Goal: Task Accomplishment & Management: Manage account settings

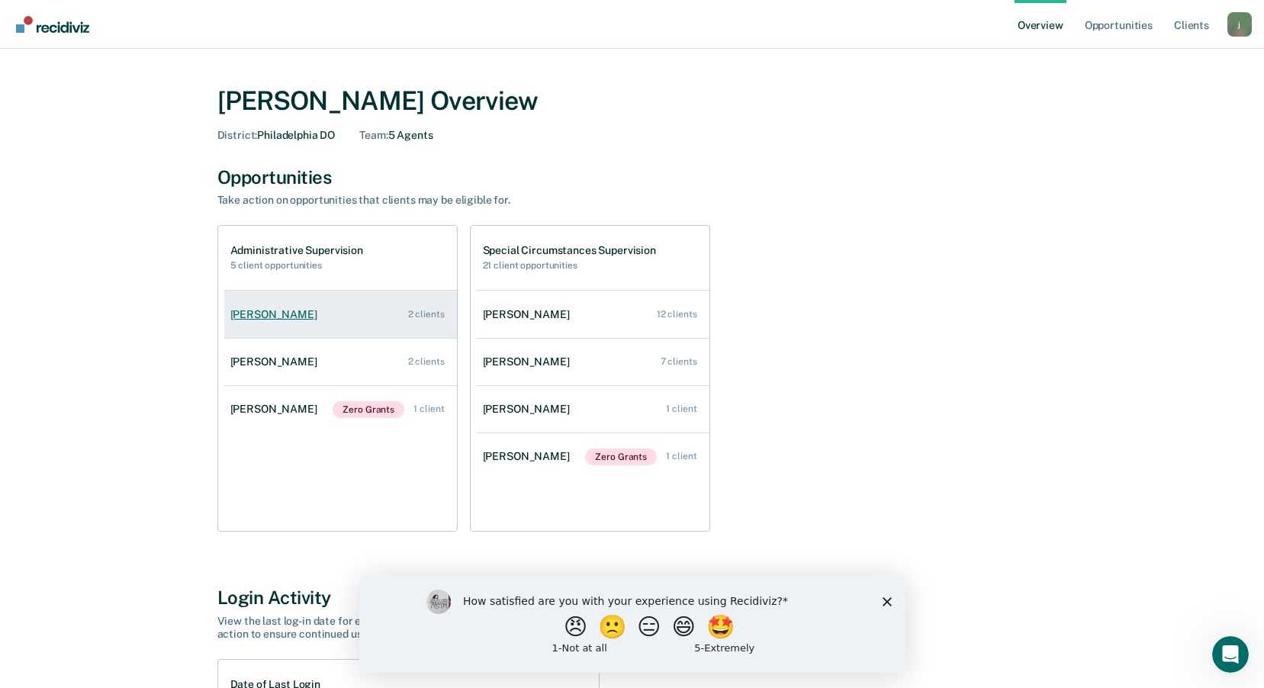
click at [316, 307] on link "[PERSON_NAME] 2 clients" at bounding box center [340, 314] width 233 height 43
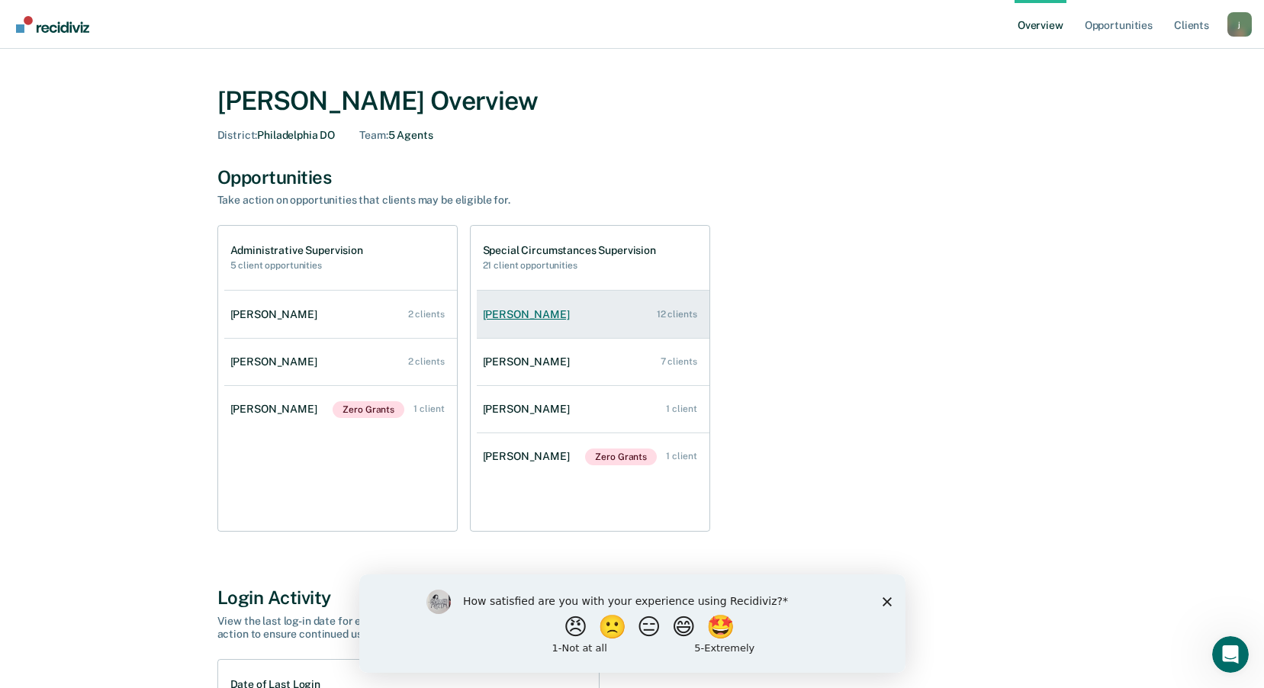
click at [643, 310] on link "[PERSON_NAME] 12 clients" at bounding box center [593, 314] width 233 height 43
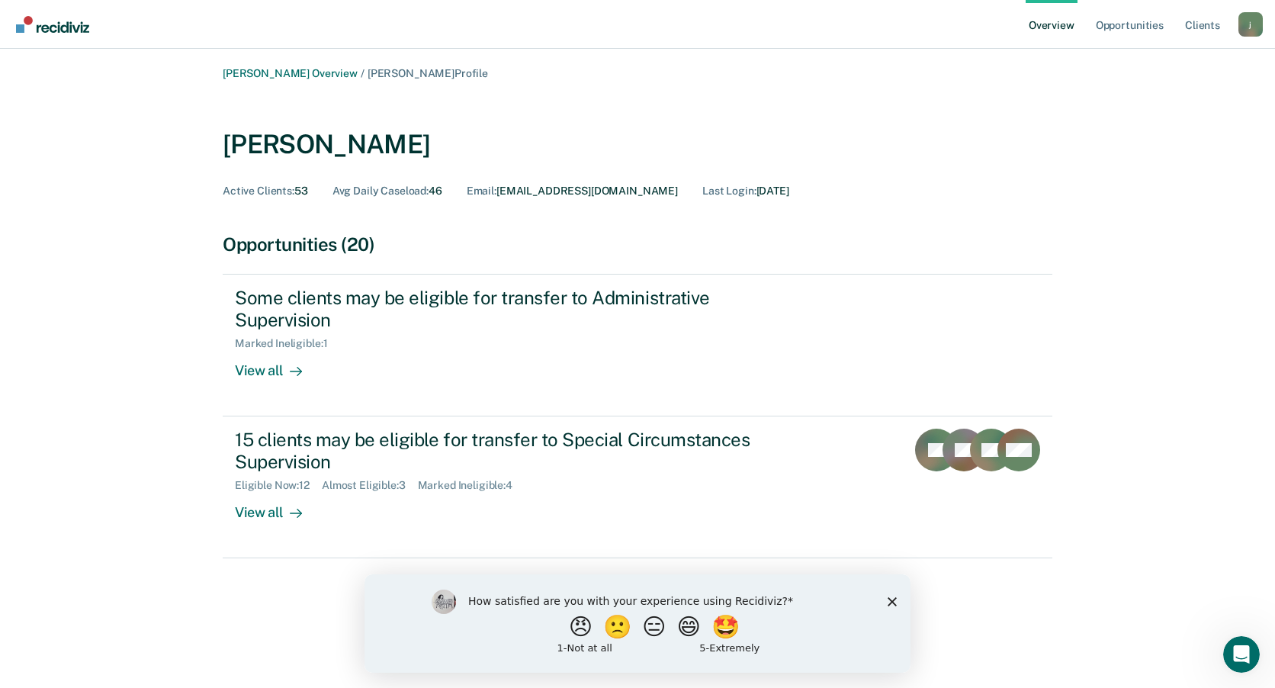
click at [316, 81] on div "[PERSON_NAME] Overview / [PERSON_NAME] Profile [PERSON_NAME] Active Clients : 5…" at bounding box center [637, 328] width 915 height 522
click at [319, 74] on link "[PERSON_NAME] Overview" at bounding box center [290, 73] width 135 height 13
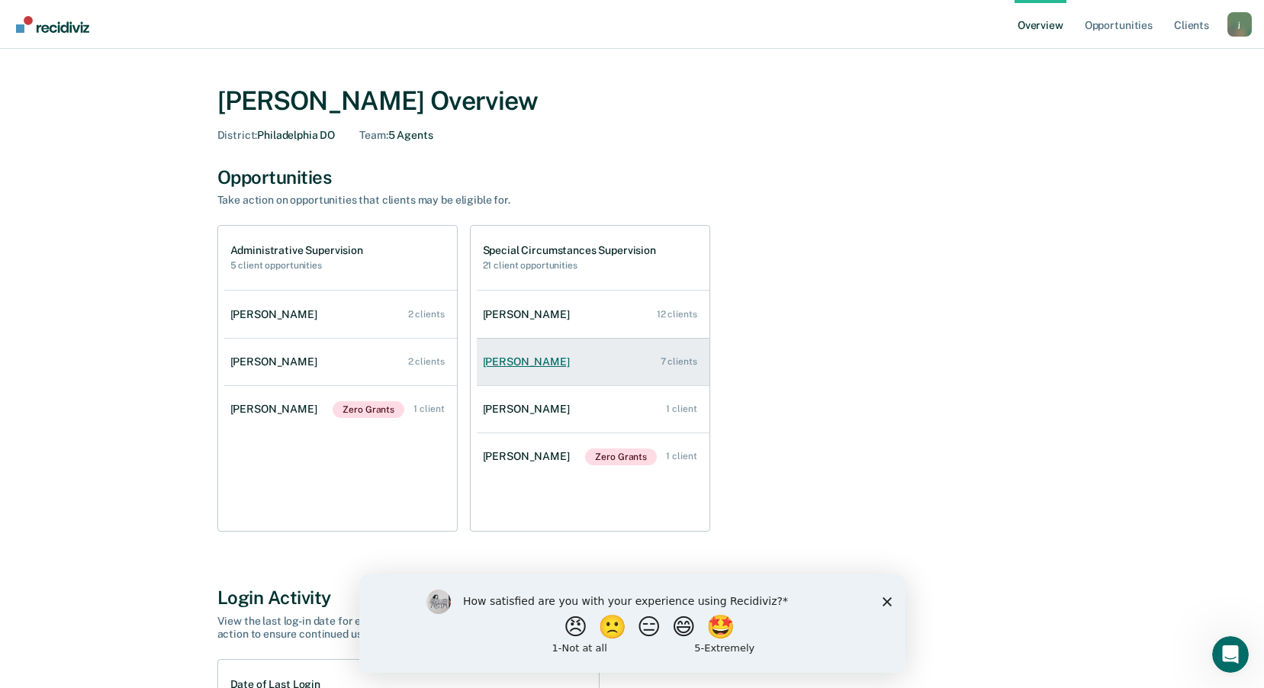
click at [662, 371] on link "[PERSON_NAME] 7 clients" at bounding box center [593, 361] width 233 height 43
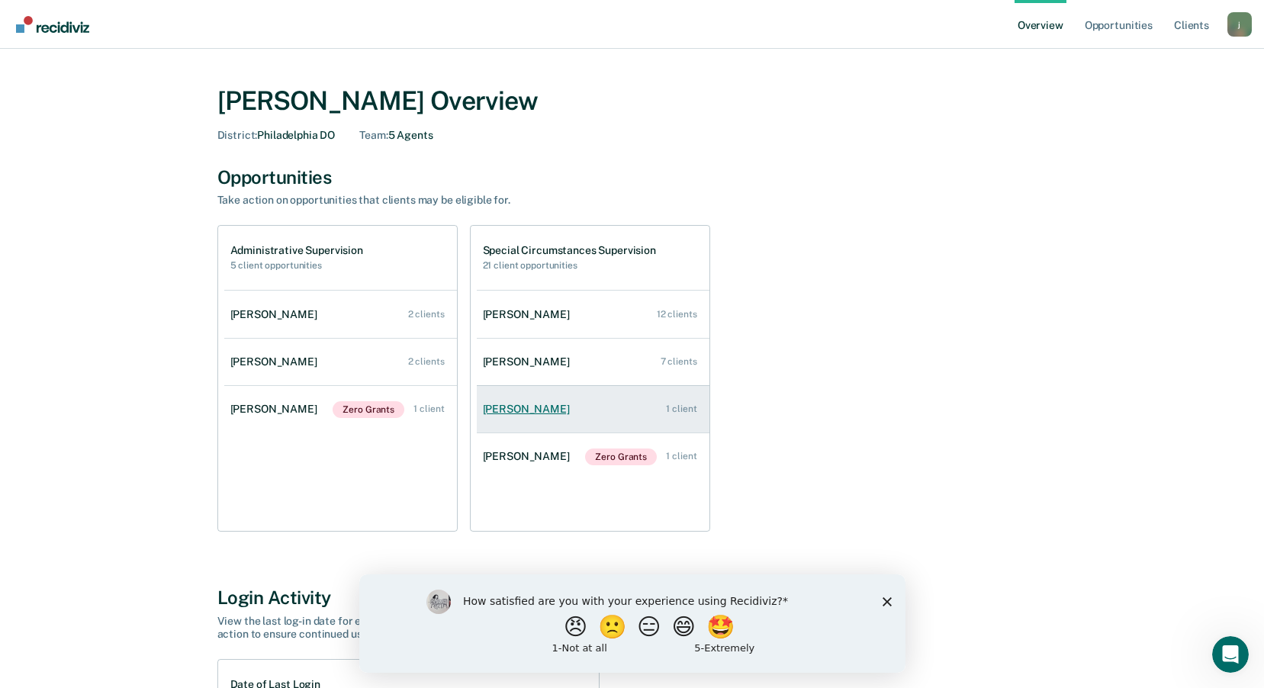
click at [528, 416] on div "[PERSON_NAME]" at bounding box center [529, 409] width 93 height 13
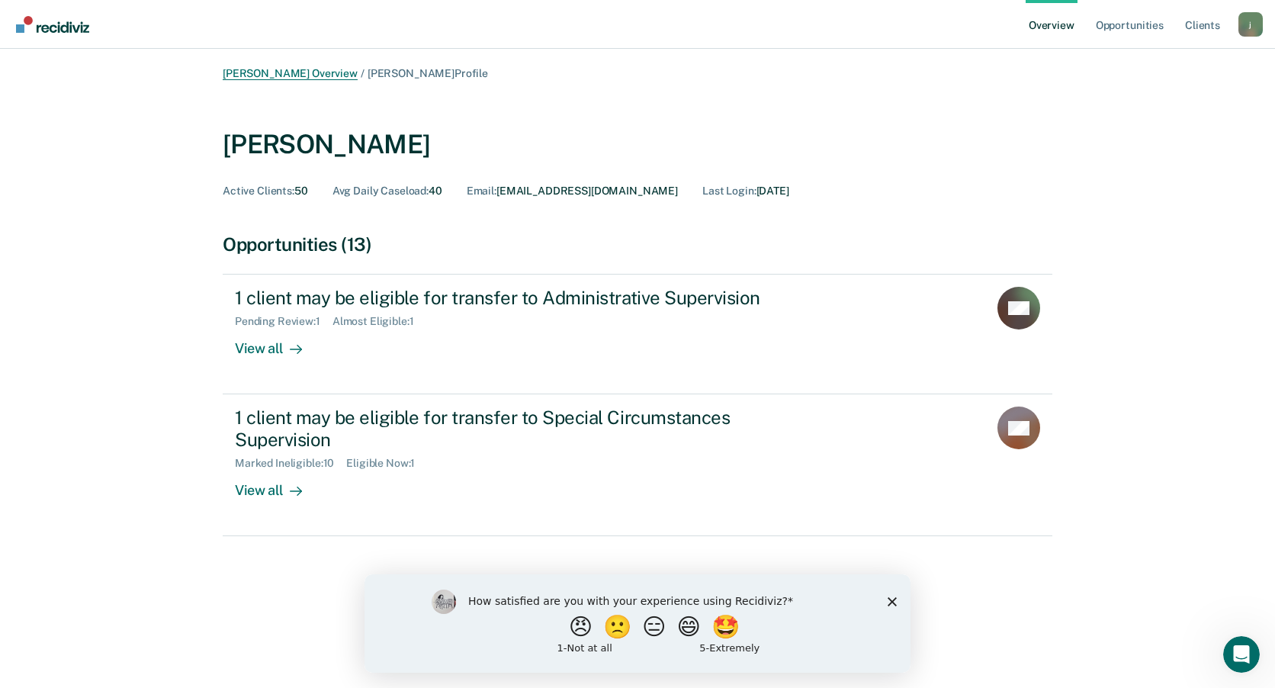
click at [285, 74] on link "[PERSON_NAME] Overview" at bounding box center [290, 73] width 135 height 13
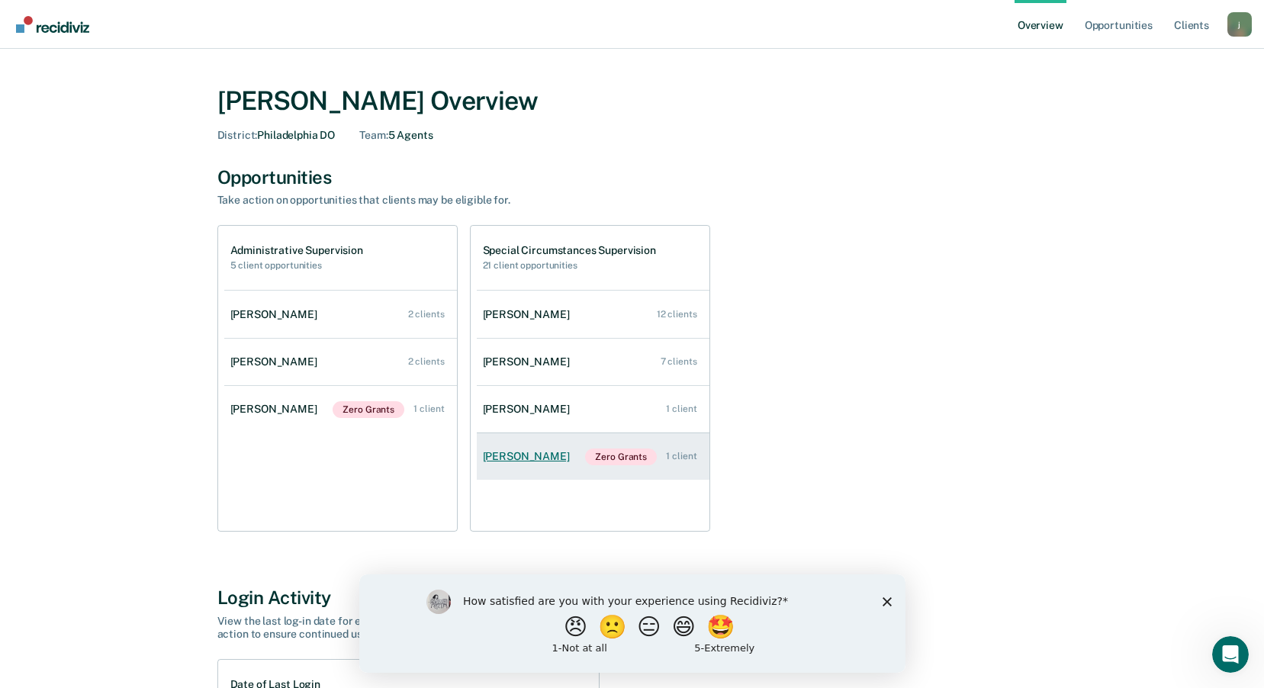
click at [543, 451] on div "[PERSON_NAME]" at bounding box center [529, 456] width 93 height 13
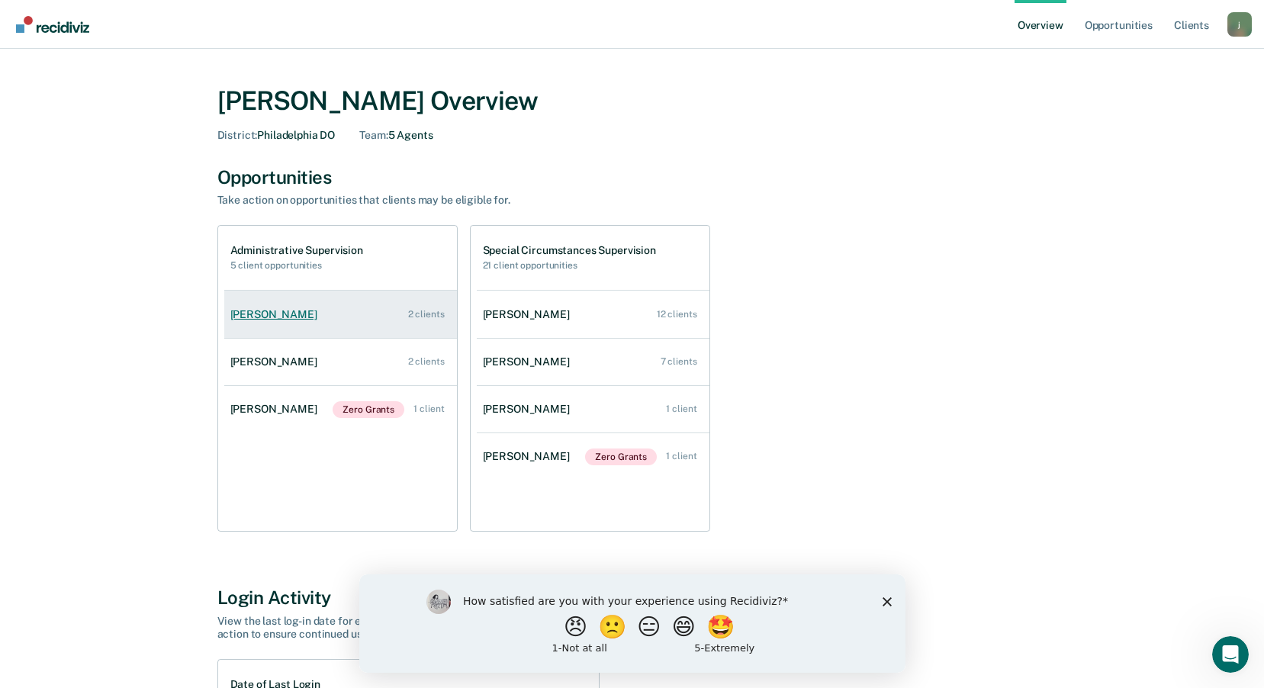
click at [280, 325] on link "[PERSON_NAME] 2 clients" at bounding box center [340, 314] width 233 height 43
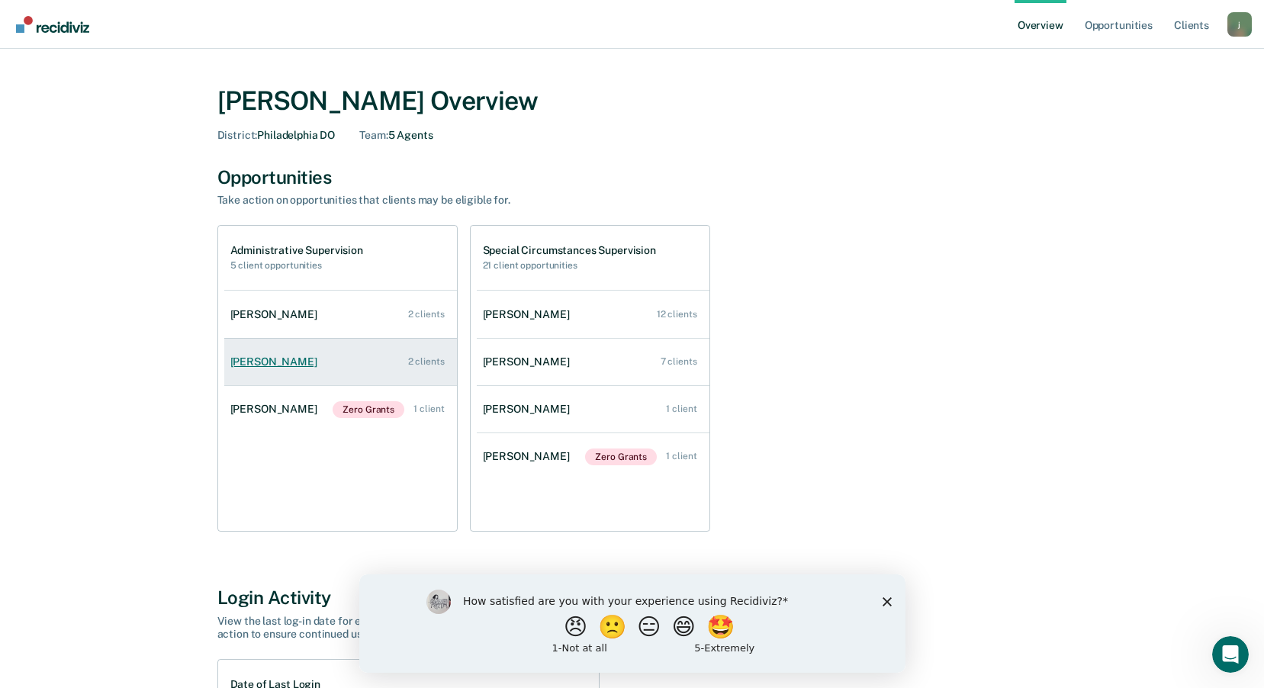
click at [275, 367] on div "[PERSON_NAME]" at bounding box center [276, 361] width 93 height 13
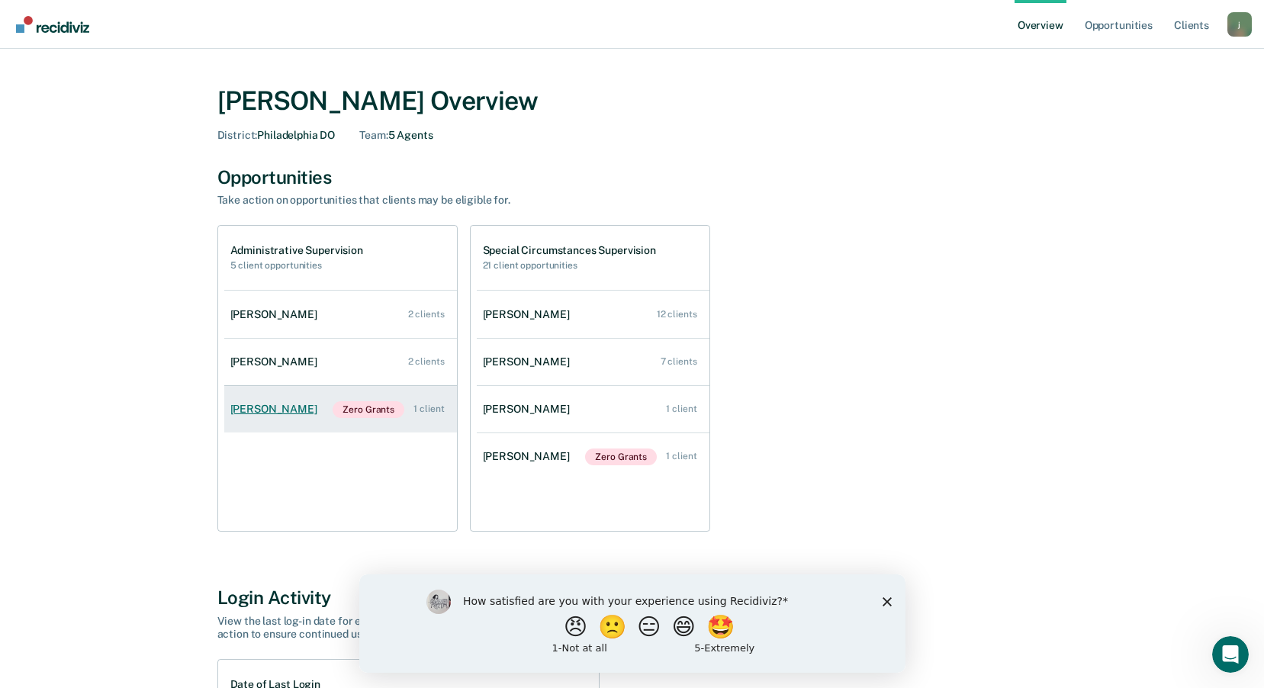
click at [276, 403] on div "[PERSON_NAME]" at bounding box center [276, 409] width 93 height 13
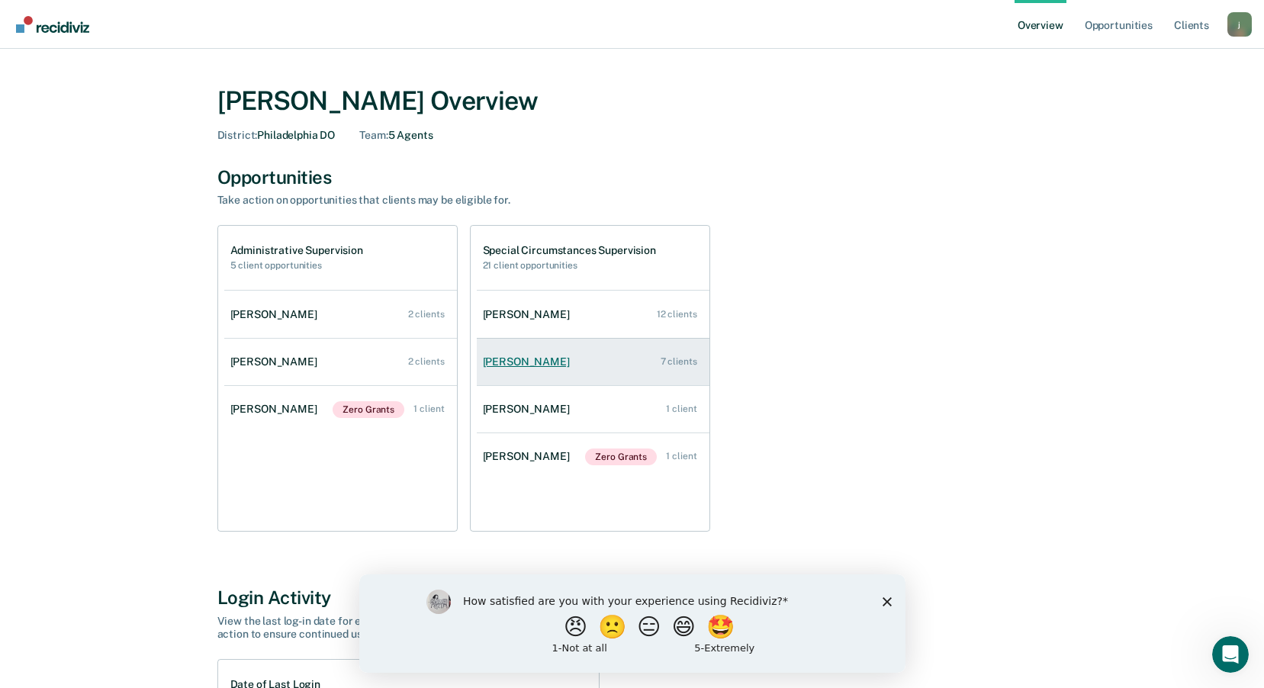
click at [579, 369] on link "[PERSON_NAME] 7 clients" at bounding box center [593, 361] width 233 height 43
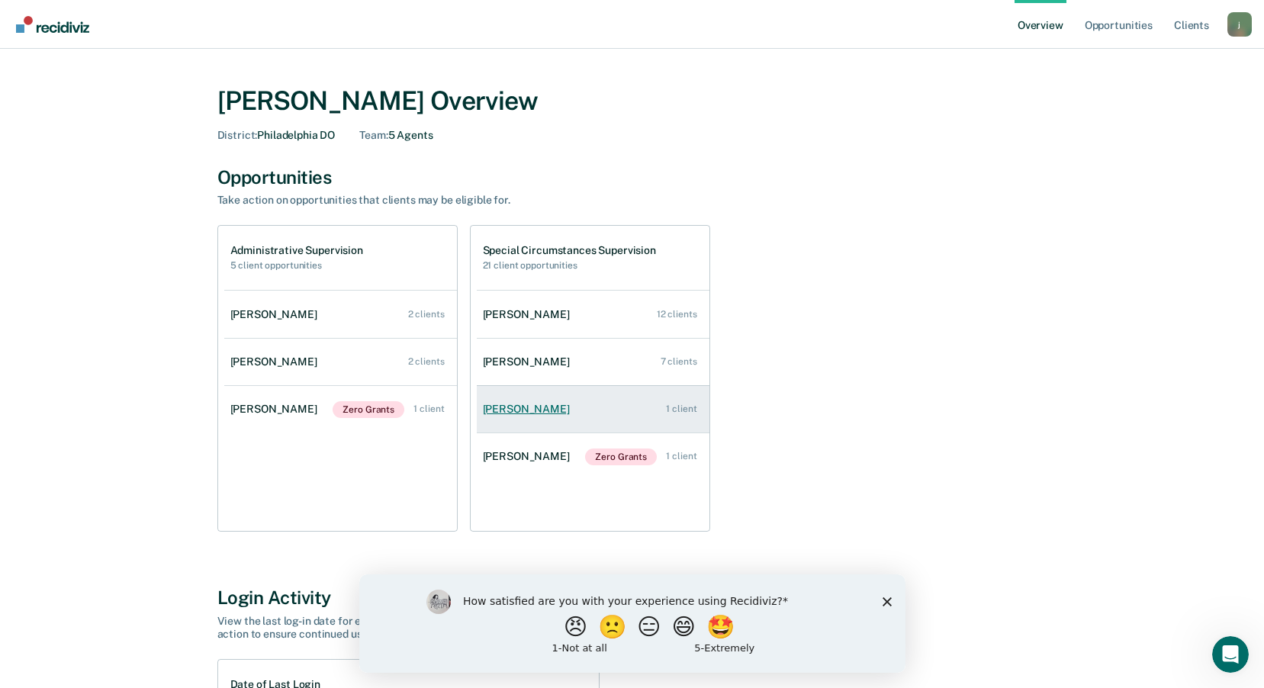
click at [596, 413] on link "[PERSON_NAME] 1 client" at bounding box center [593, 408] width 233 height 43
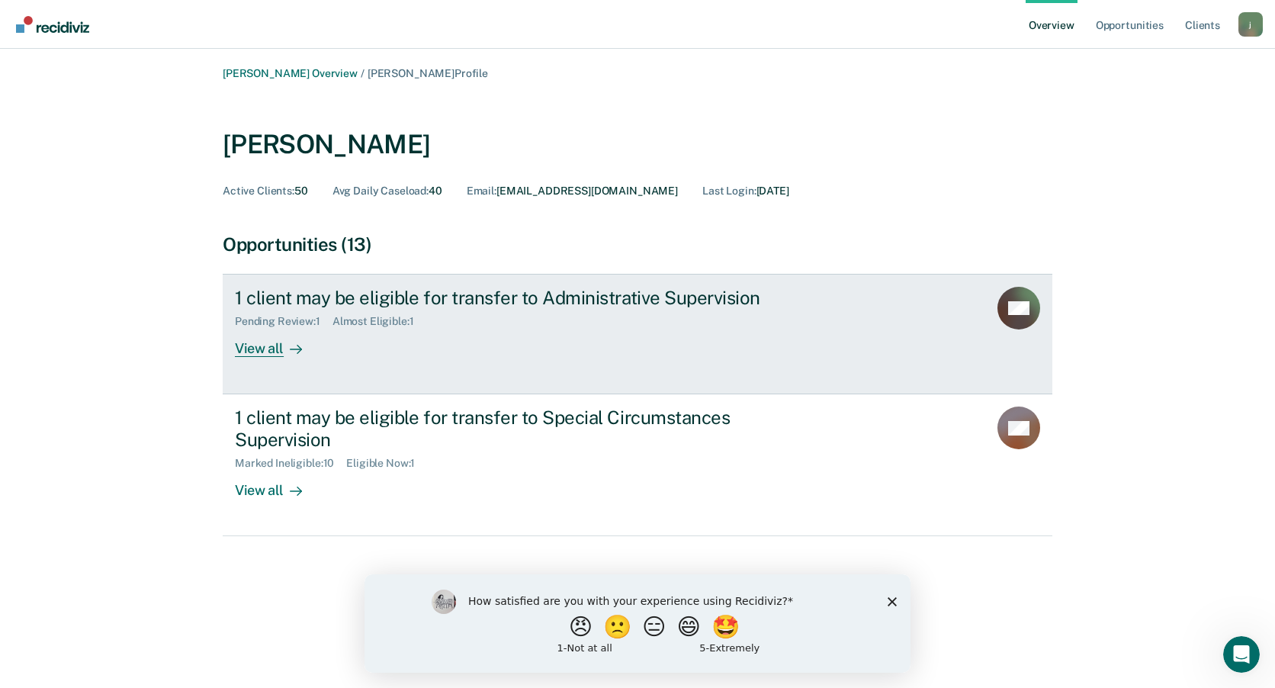
click at [272, 342] on div "View all" at bounding box center [277, 343] width 85 height 30
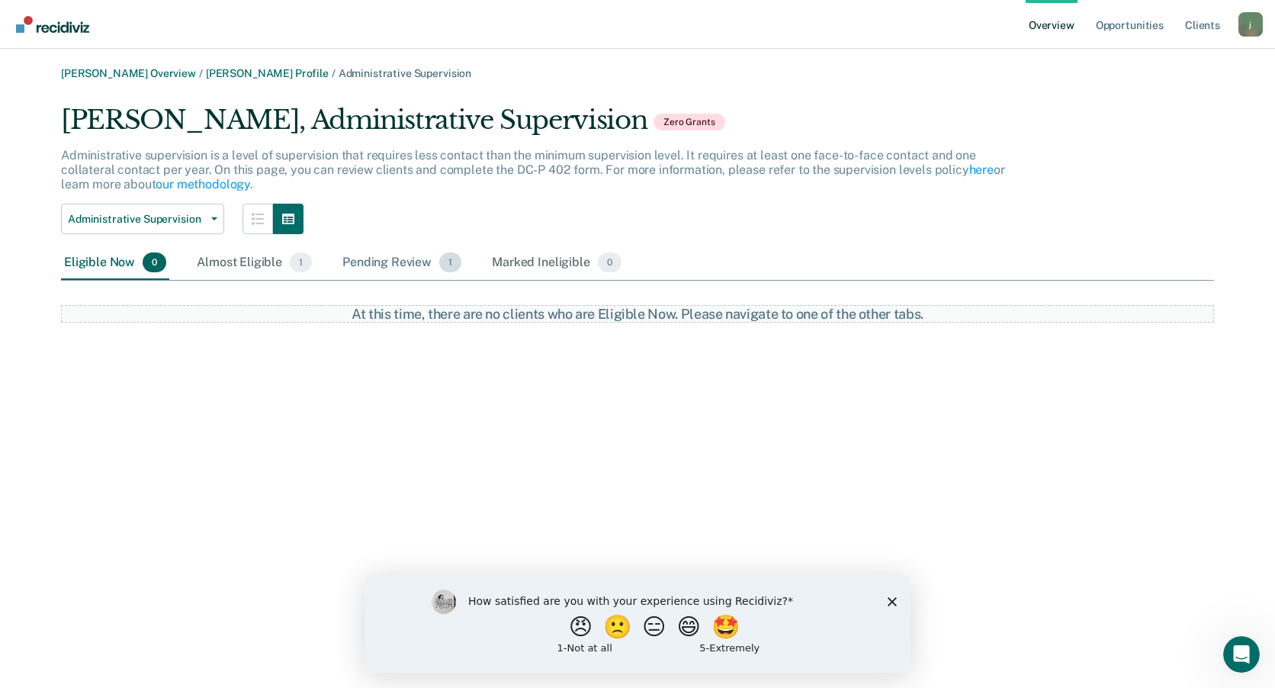
click at [418, 260] on div "Pending Review 1" at bounding box center [401, 263] width 125 height 34
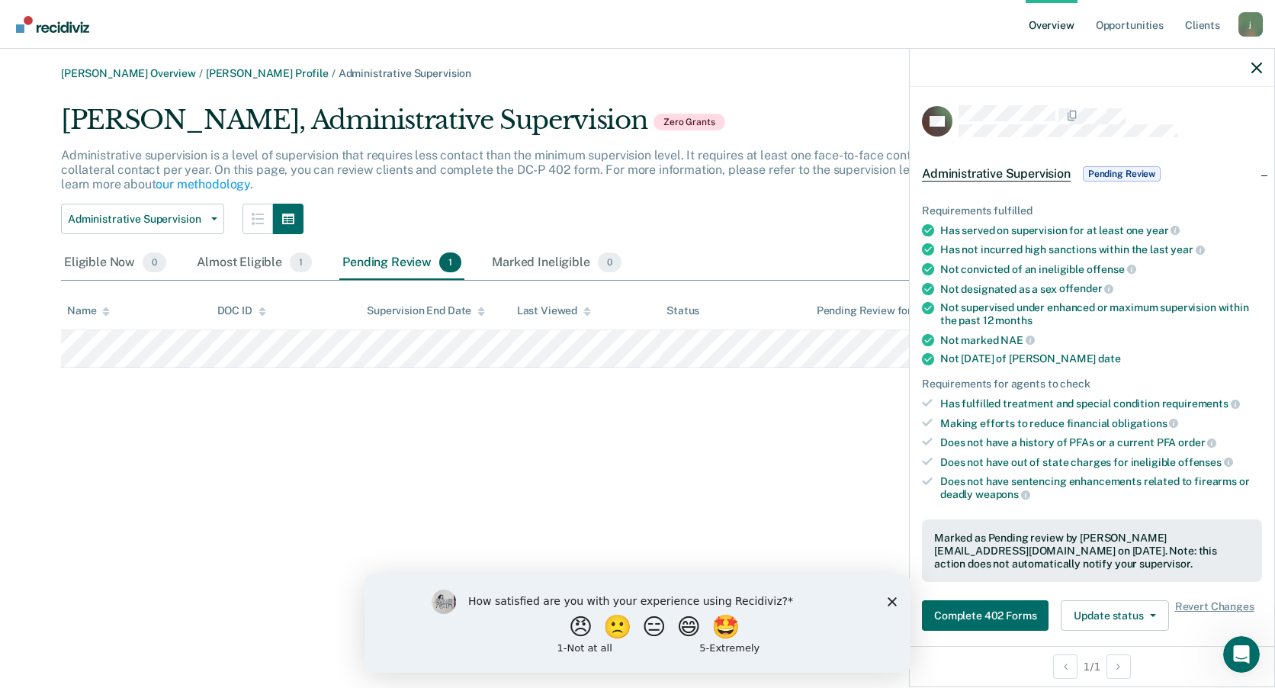
click at [359, 413] on div "[PERSON_NAME] Overview / [PERSON_NAME] Profile / Administrative Supervision [PE…" at bounding box center [637, 353] width 1238 height 572
click at [1117, 606] on button "Update status" at bounding box center [1115, 615] width 108 height 31
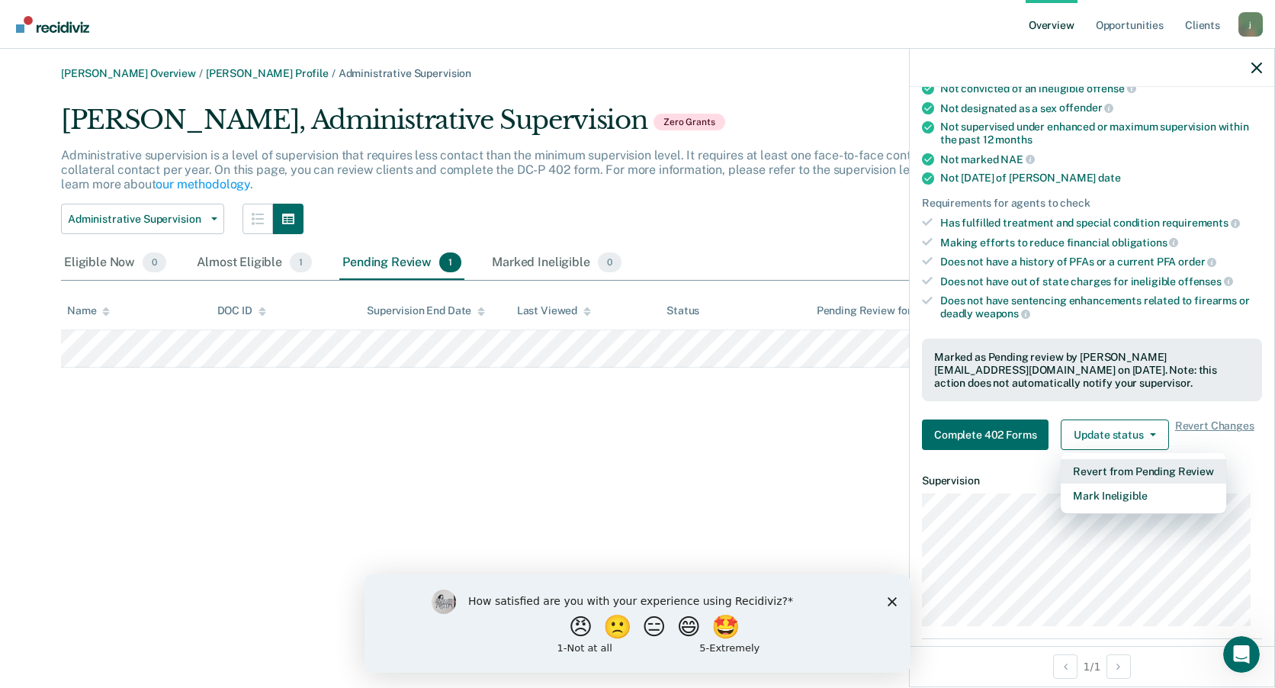
scroll to position [230, 0]
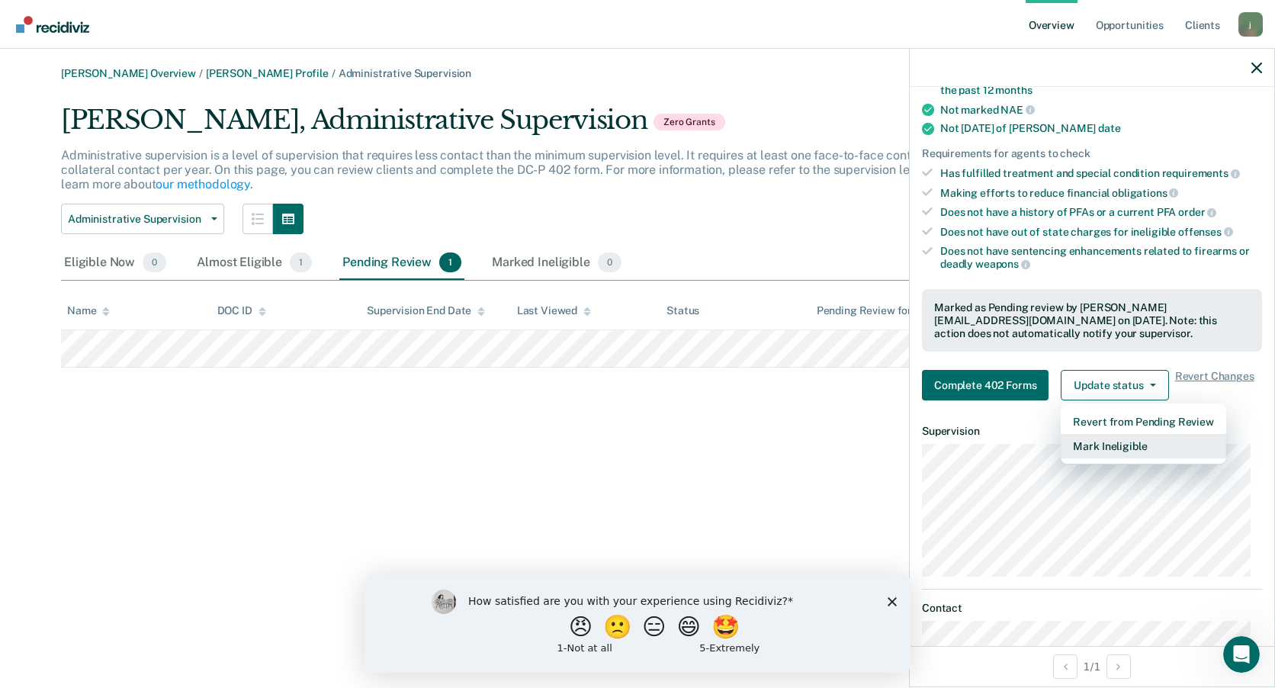
click at [1087, 445] on button "Mark Ineligible" at bounding box center [1143, 446] width 165 height 24
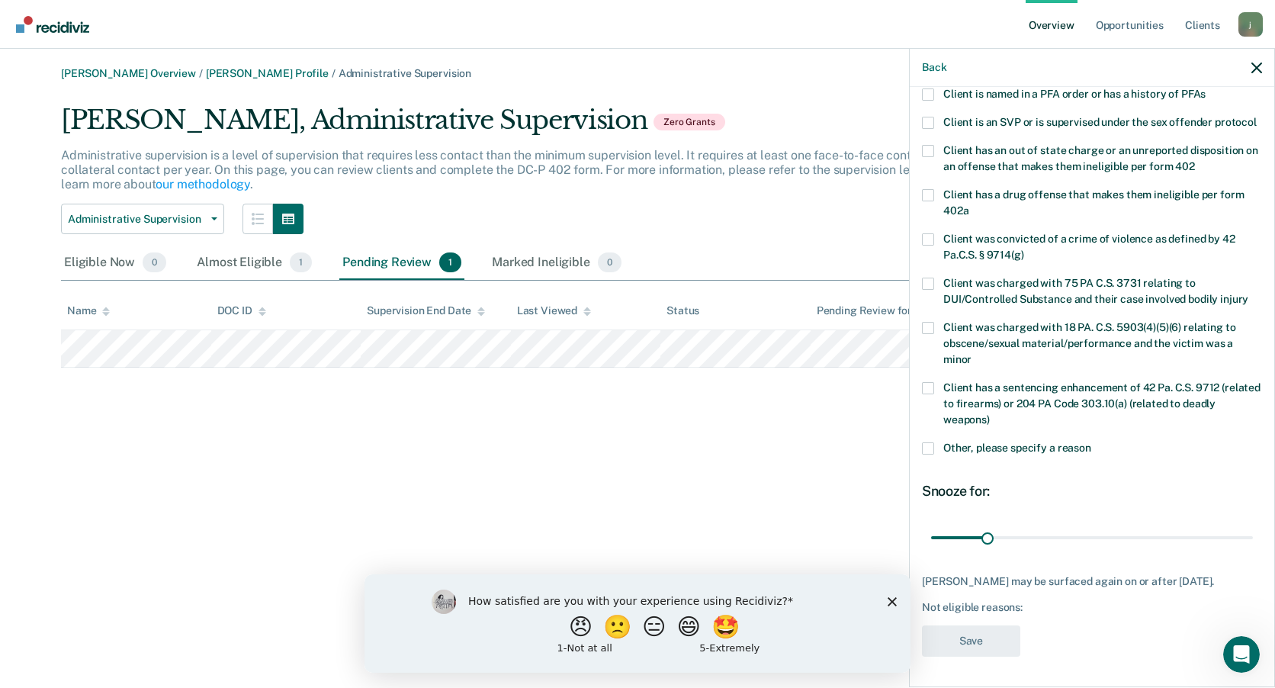
click at [934, 442] on label "Other, please specify a reason" at bounding box center [1092, 450] width 340 height 16
click at [1091, 442] on input "Other, please specify a reason" at bounding box center [1091, 442] width 0 height 0
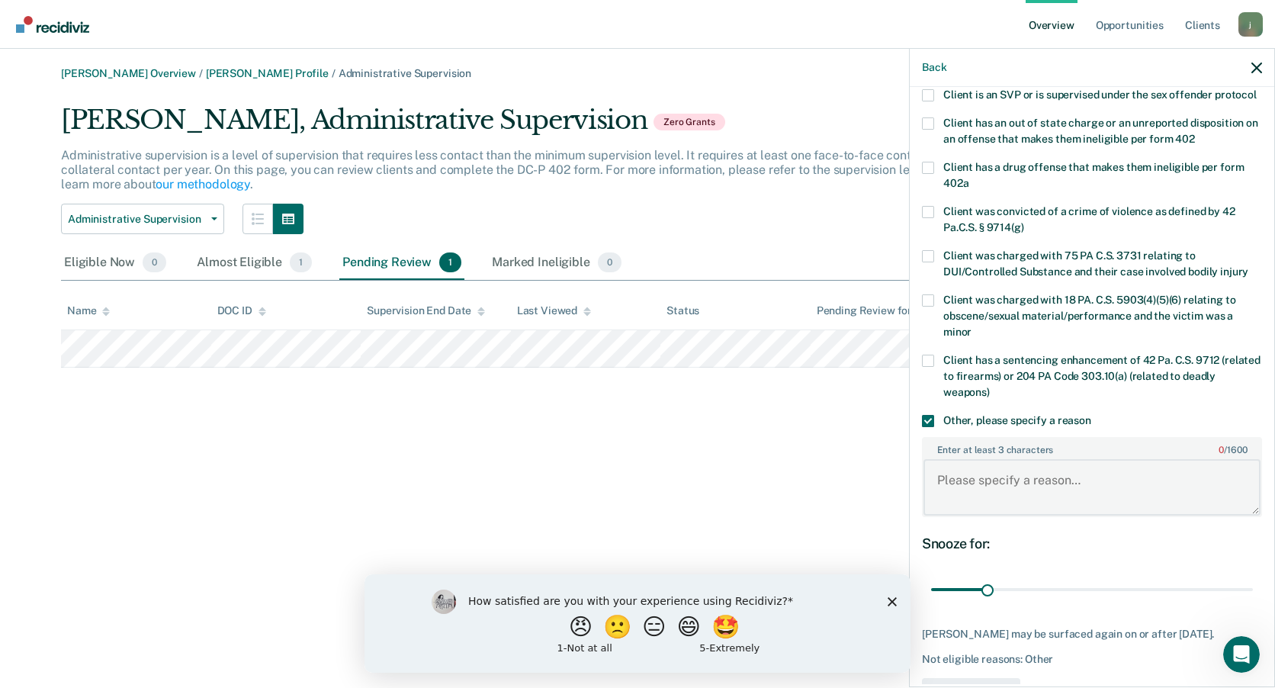
click at [978, 502] on textarea "Enter at least 3 characters 0 / 1600" at bounding box center [1091, 487] width 337 height 56
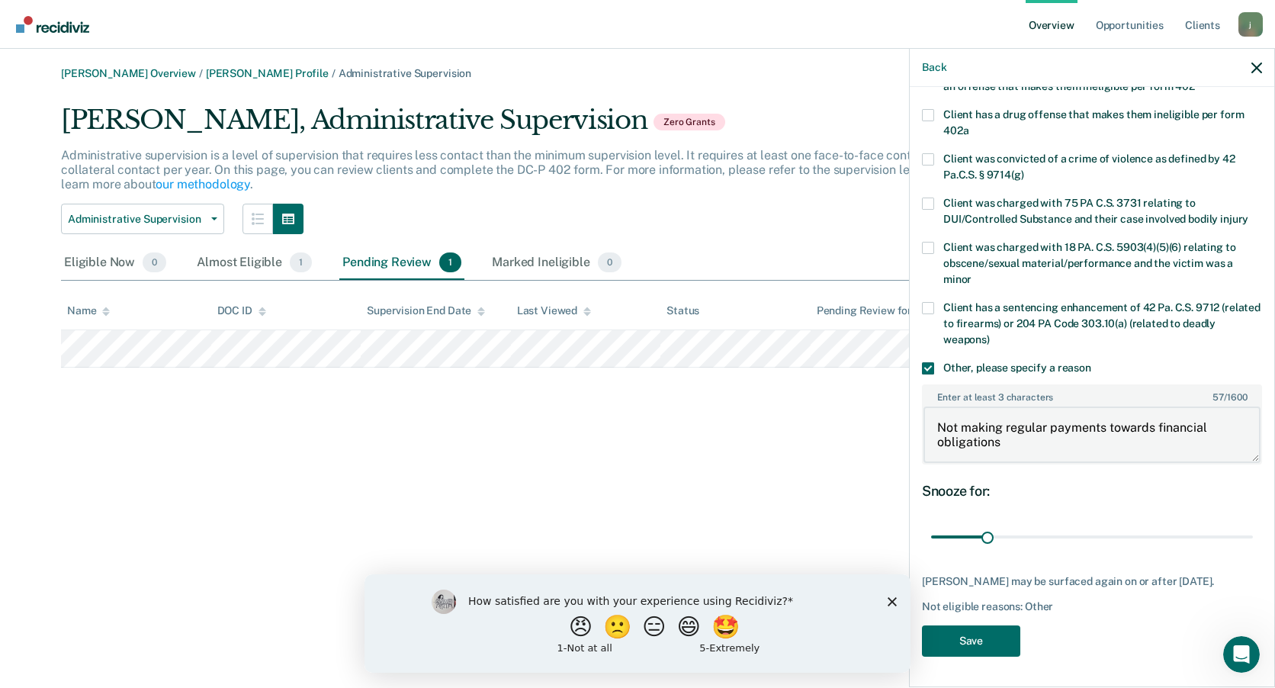
scroll to position [294, 0]
type textarea "Not making regular payments towards financial obligations"
drag, startPoint x: 987, startPoint y: 523, endPoint x: 1036, endPoint y: 524, distance: 48.8
type input "60"
click at [1036, 524] on input "range" at bounding box center [1092, 537] width 322 height 27
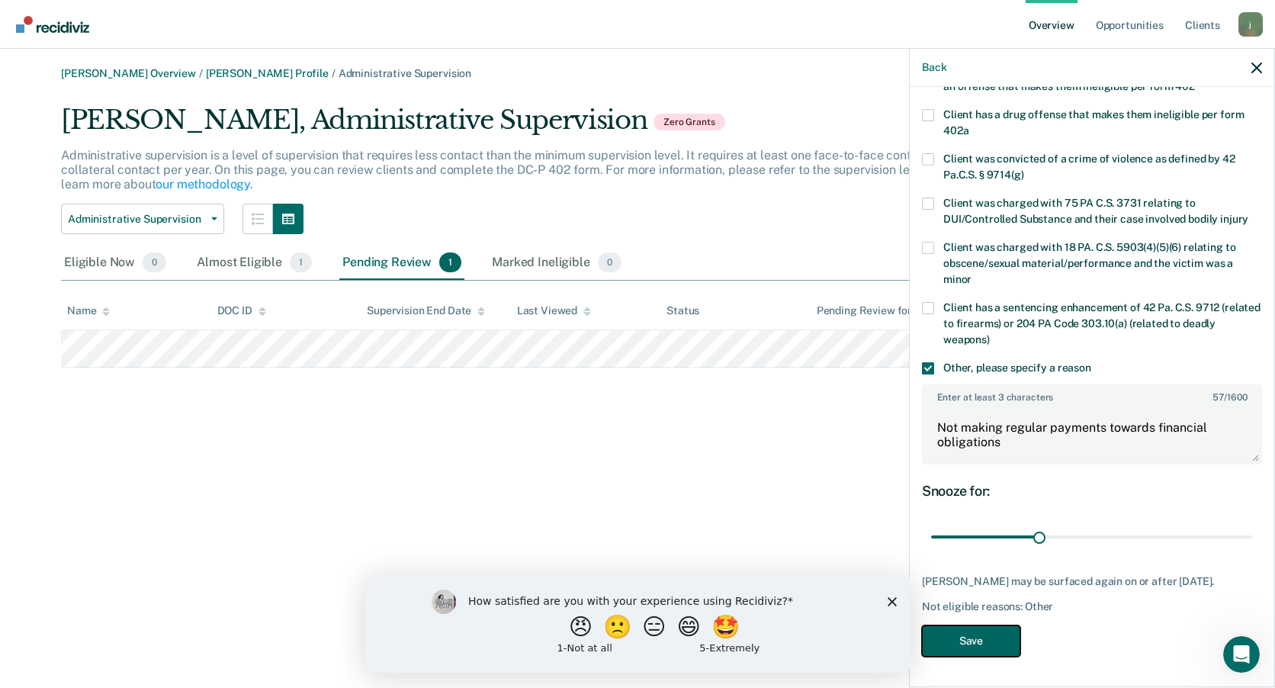
click at [978, 632] on button "Save" at bounding box center [971, 640] width 98 height 31
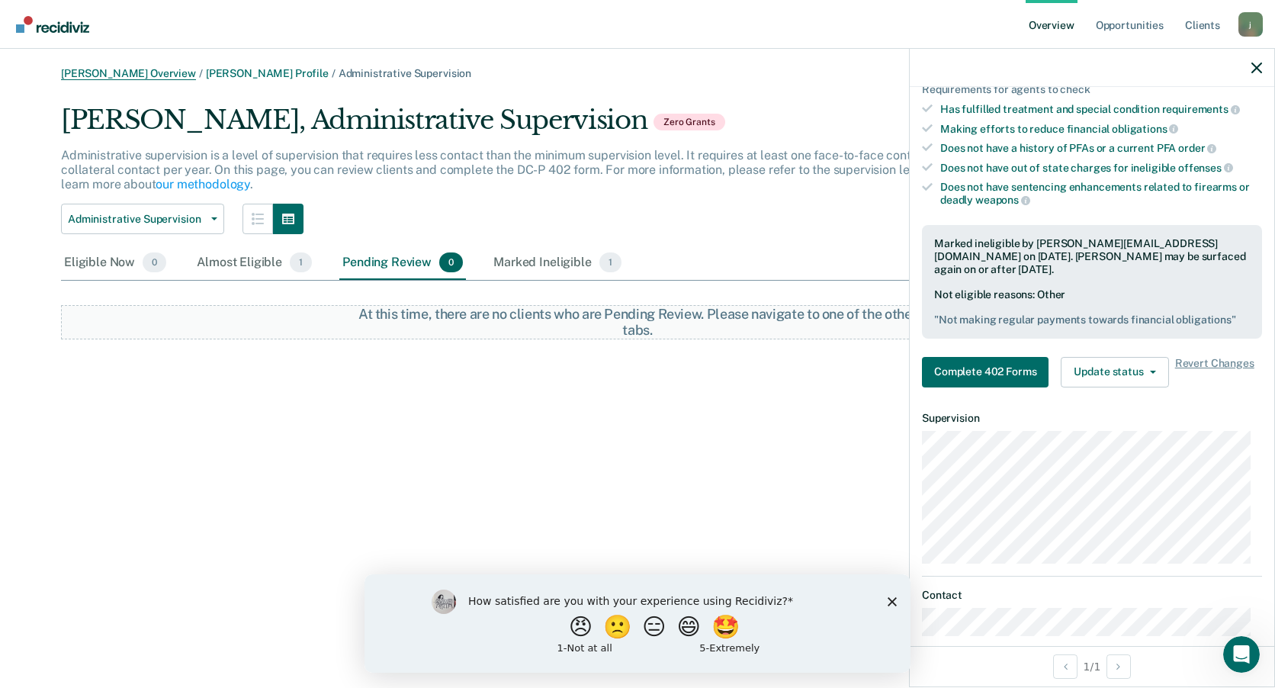
click at [120, 72] on link "[PERSON_NAME] Overview" at bounding box center [128, 73] width 135 height 13
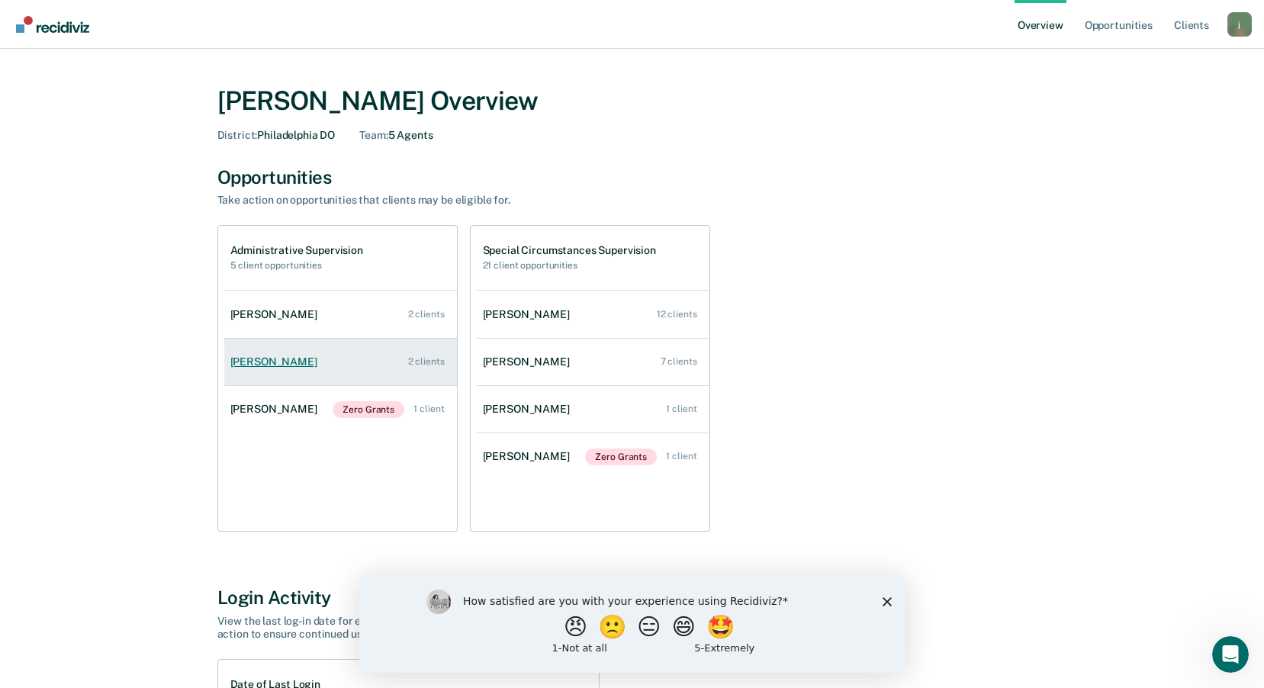
click at [355, 370] on link "[PERSON_NAME] 2 clients" at bounding box center [340, 361] width 233 height 43
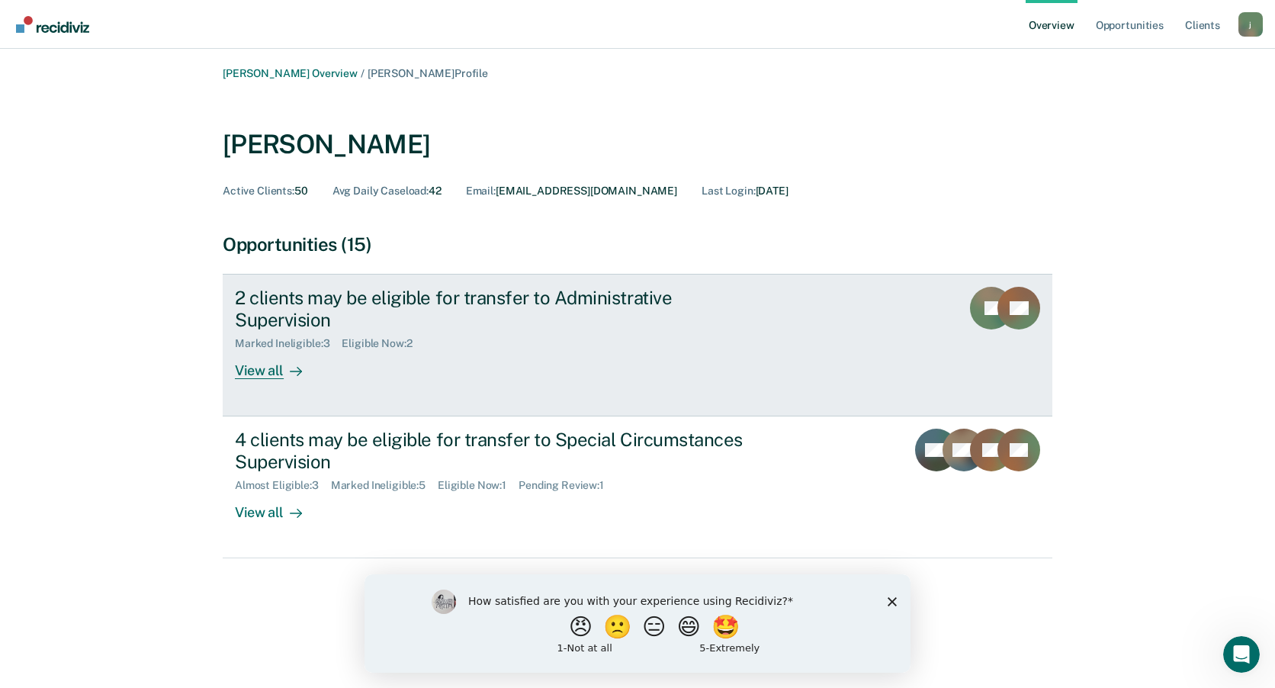
click at [352, 303] on div "2 clients may be eligible for transfer to Administrative Supervision" at bounding box center [502, 309] width 535 height 44
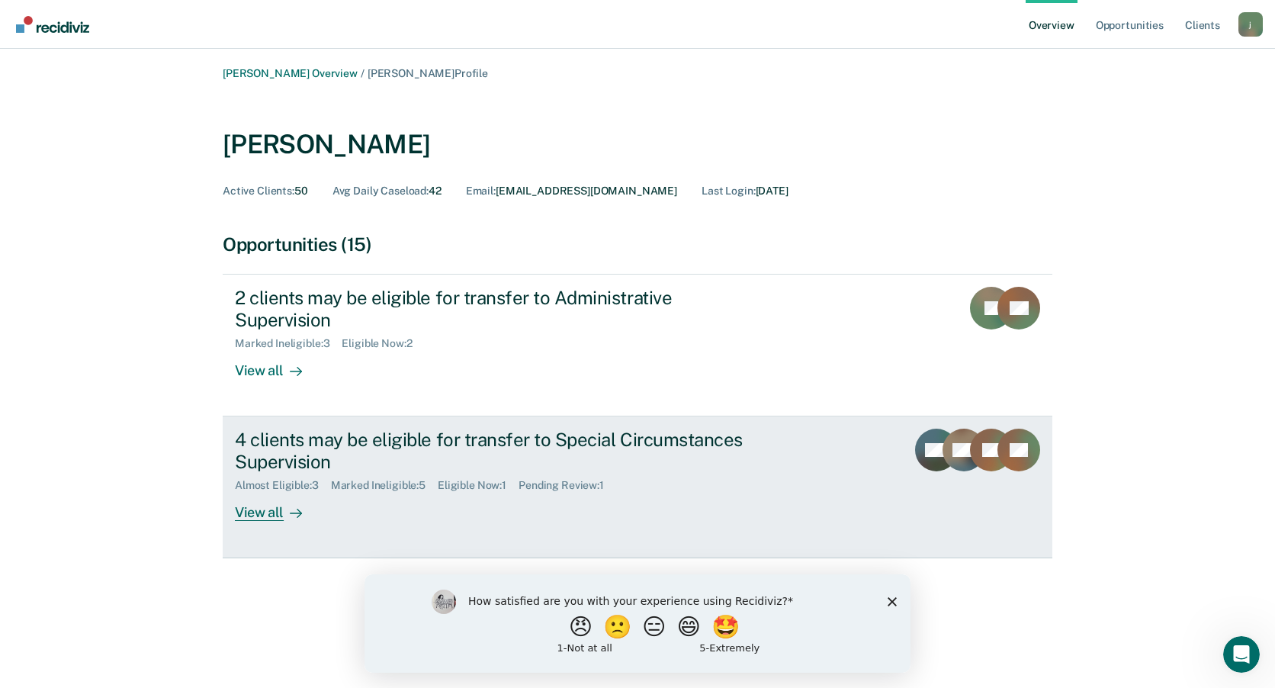
click at [323, 430] on div "4 clients may be eligible for transfer to Special Circumstances Supervision" at bounding box center [502, 451] width 535 height 44
click at [473, 473] on div "Almost Eligible : 3 Marked Ineligible : 5 Eligible Now : 1 Pending Review : 1" at bounding box center [502, 482] width 535 height 19
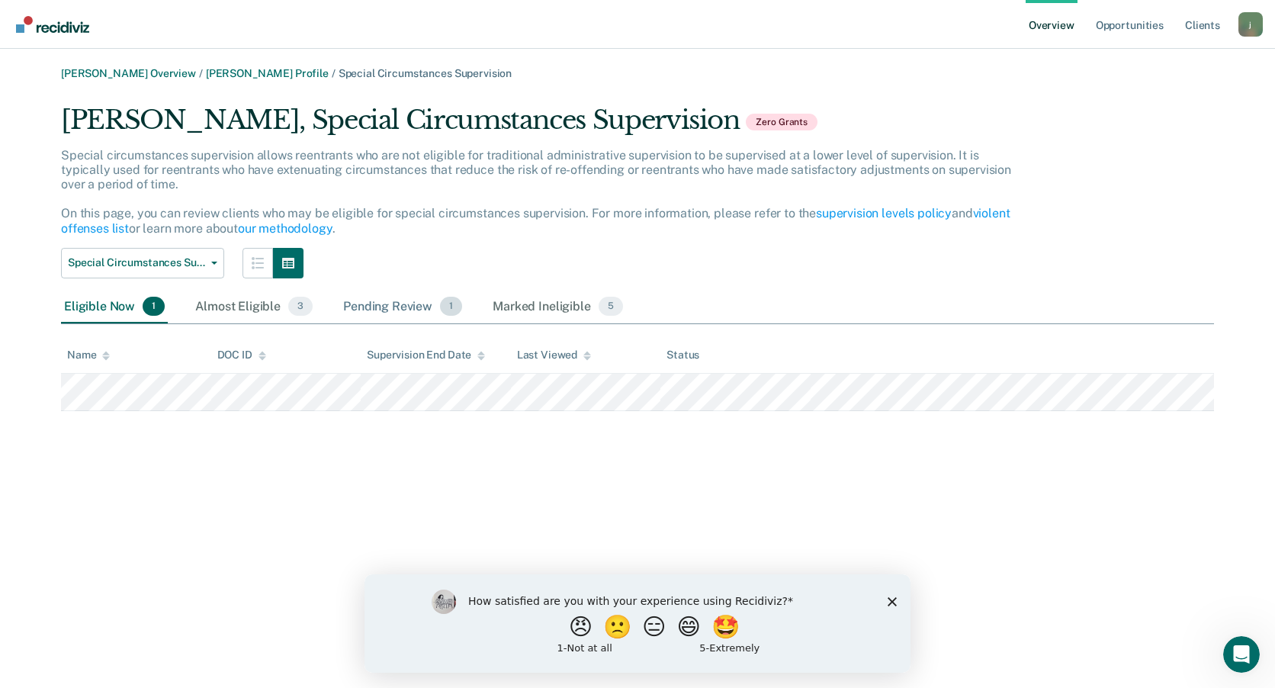
click at [373, 310] on div "Pending Review 1" at bounding box center [402, 308] width 125 height 34
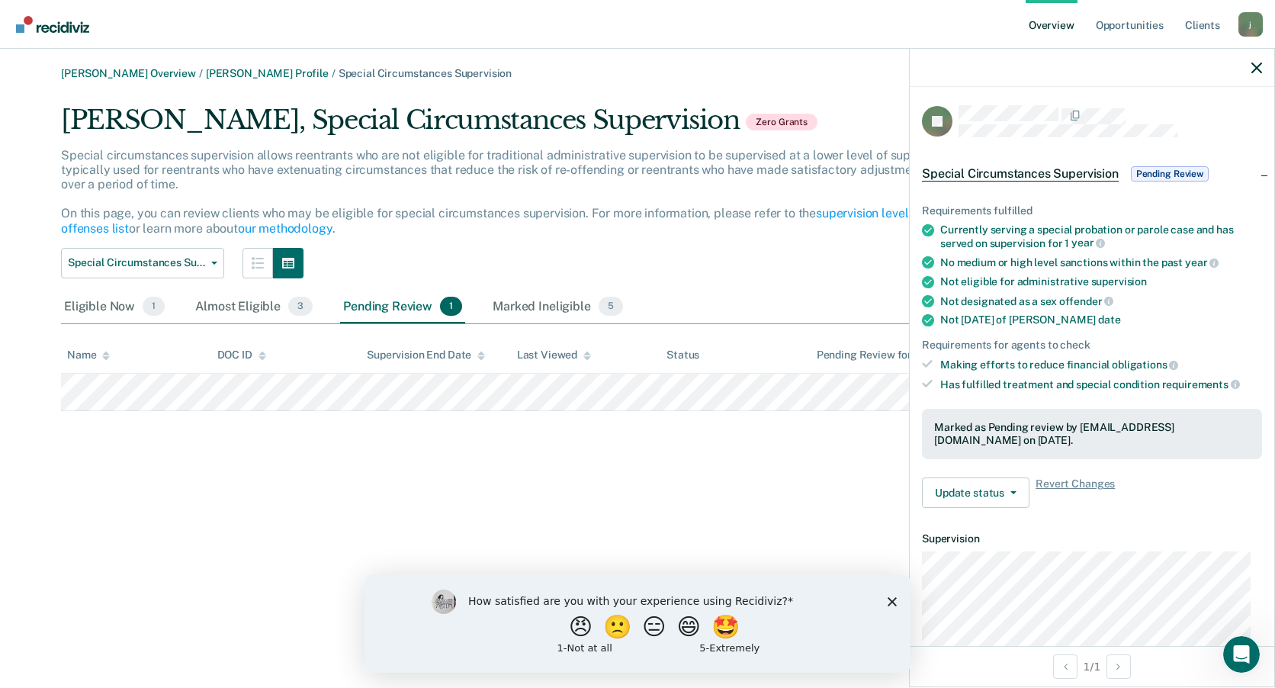
click at [889, 602] on icon "Close survey" at bounding box center [892, 600] width 9 height 9
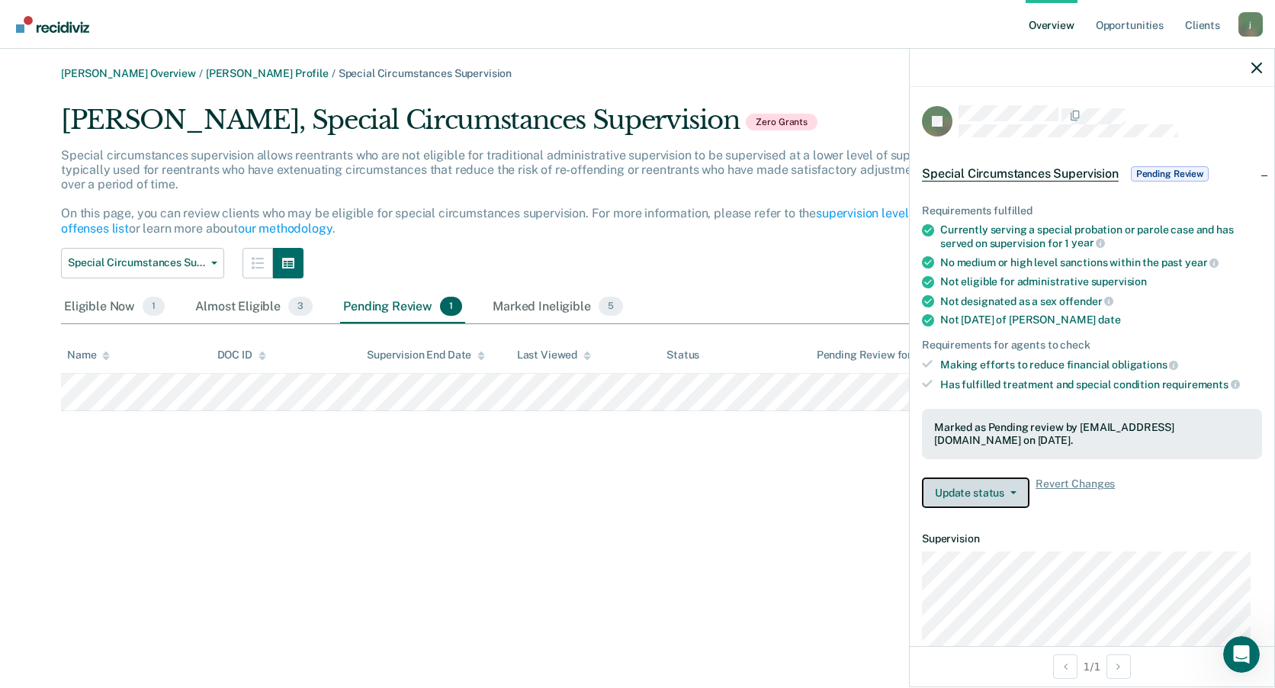
click at [1007, 491] on span "button" at bounding box center [1010, 492] width 12 height 3
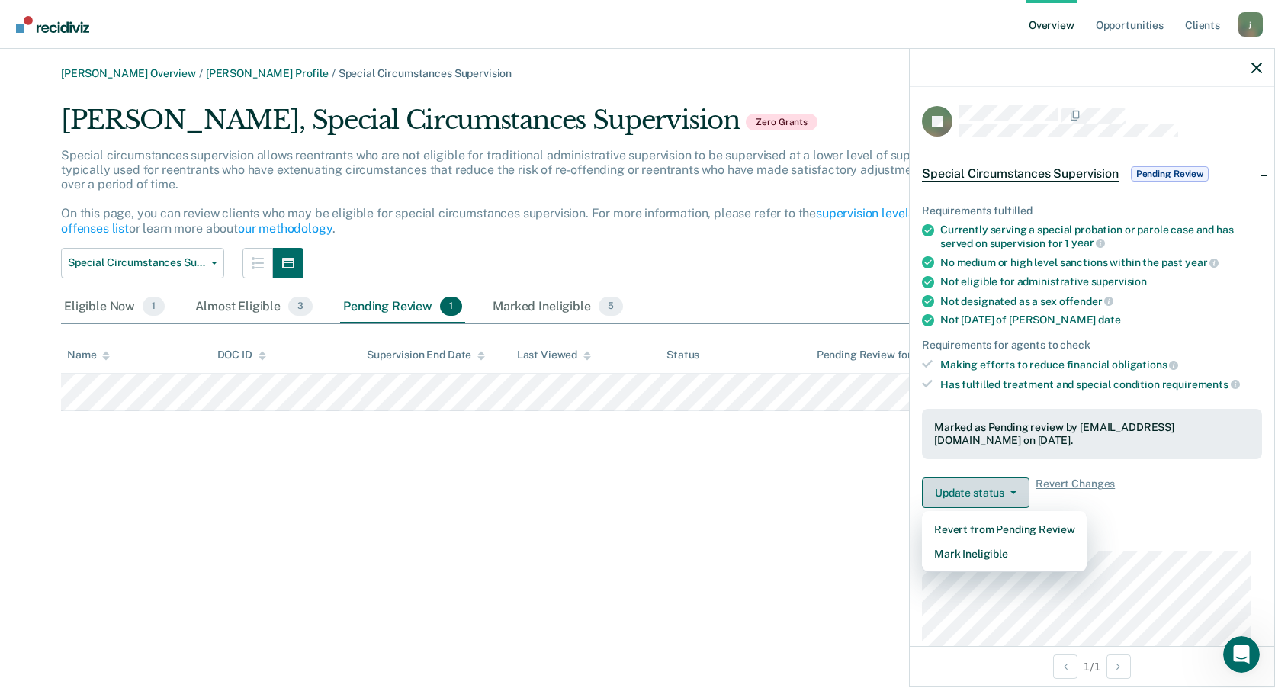
click at [1013, 497] on button "Update status" at bounding box center [976, 492] width 108 height 31
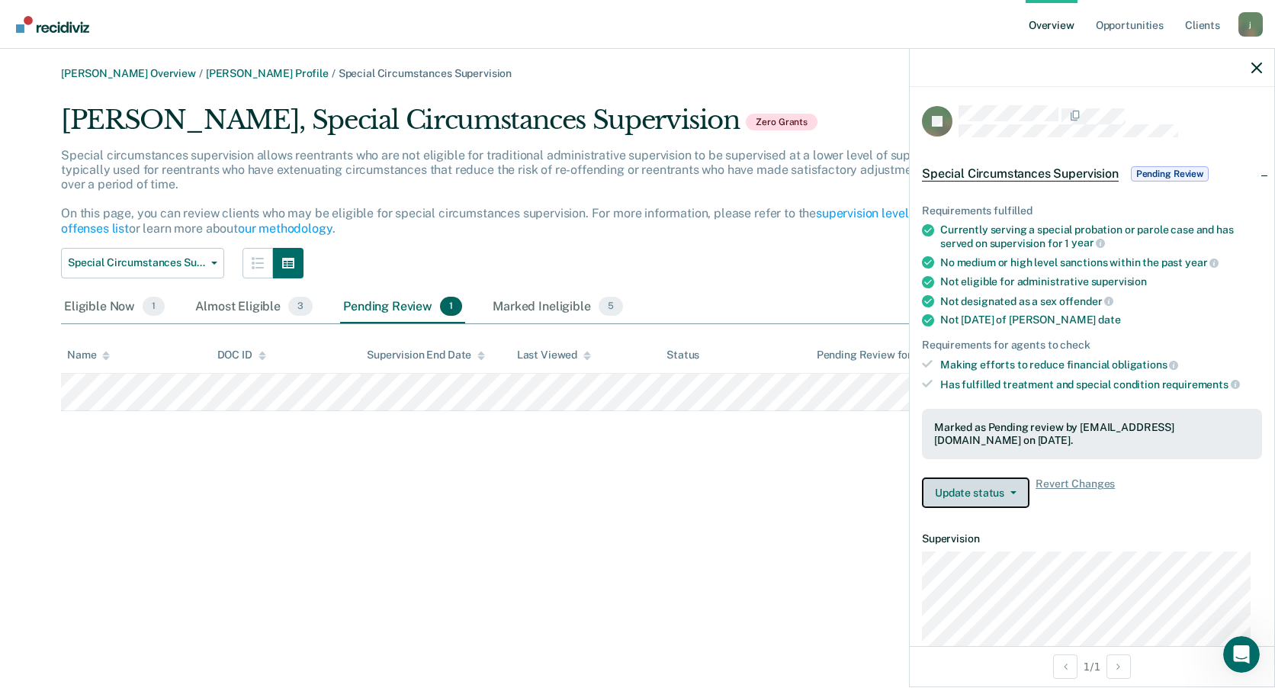
click at [1014, 493] on button "Update status" at bounding box center [976, 492] width 108 height 31
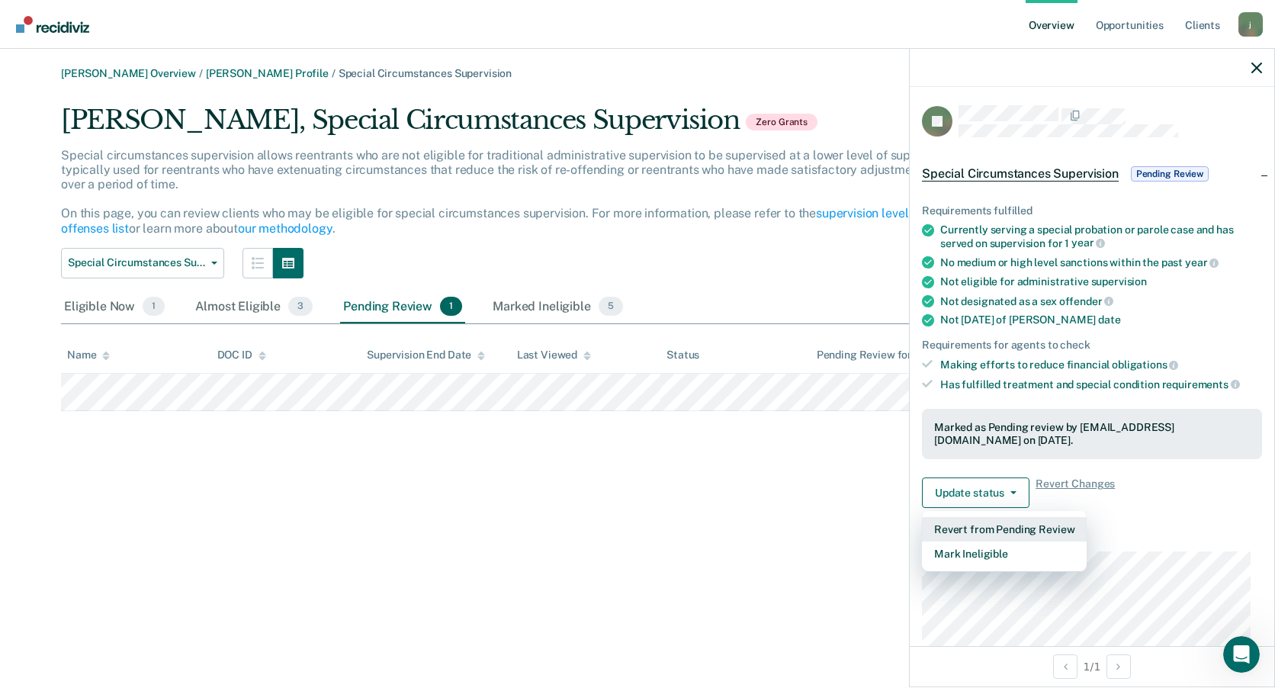
click at [992, 522] on button "Revert from Pending Review" at bounding box center [1004, 529] width 165 height 24
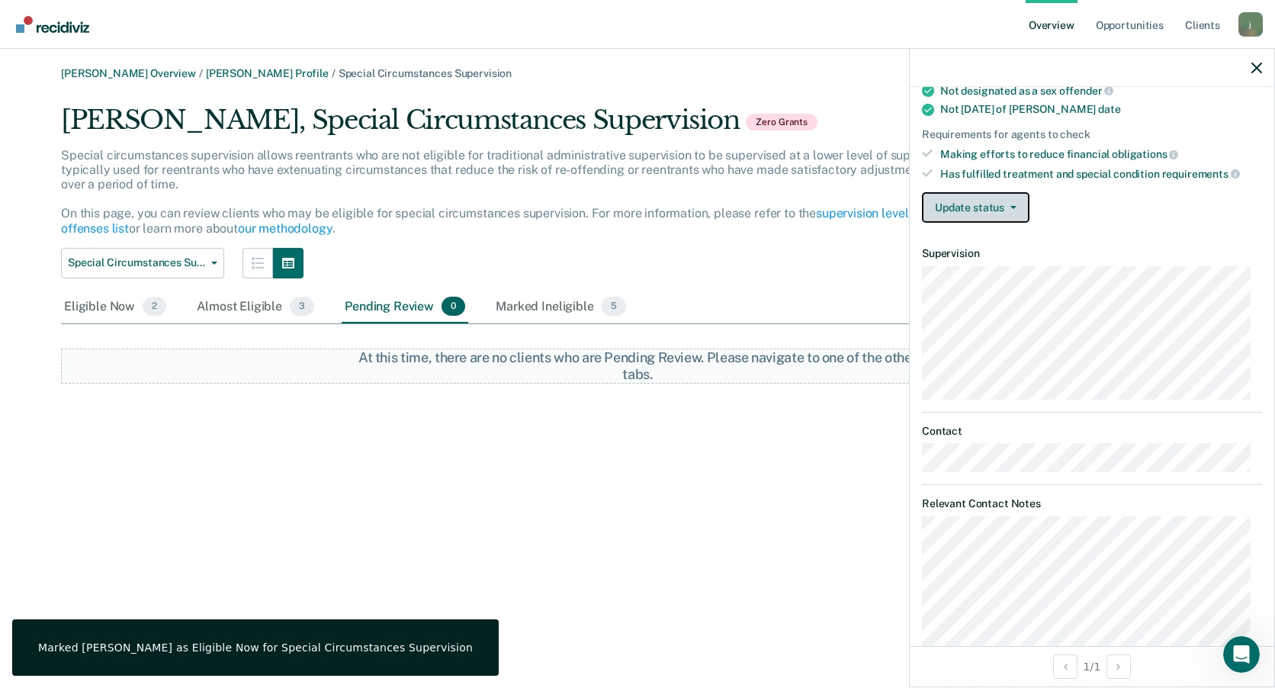
scroll to position [229, 0]
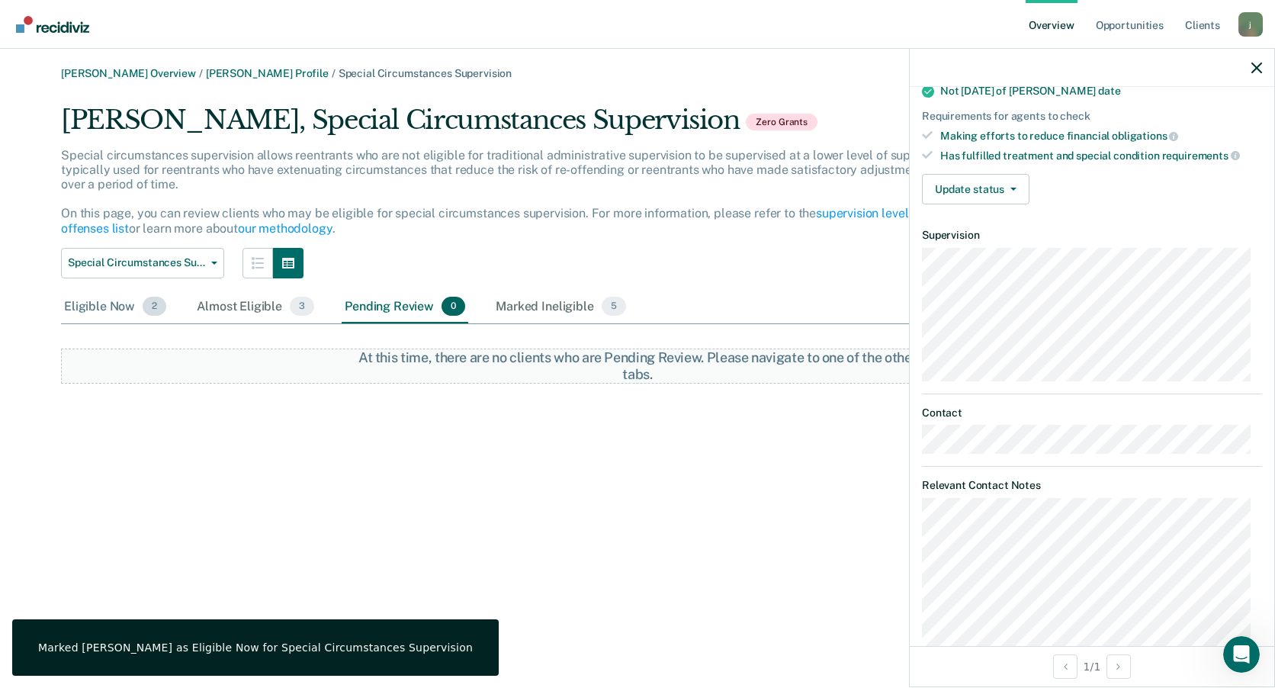
click at [95, 303] on div "Eligible Now 2" at bounding box center [115, 308] width 108 height 34
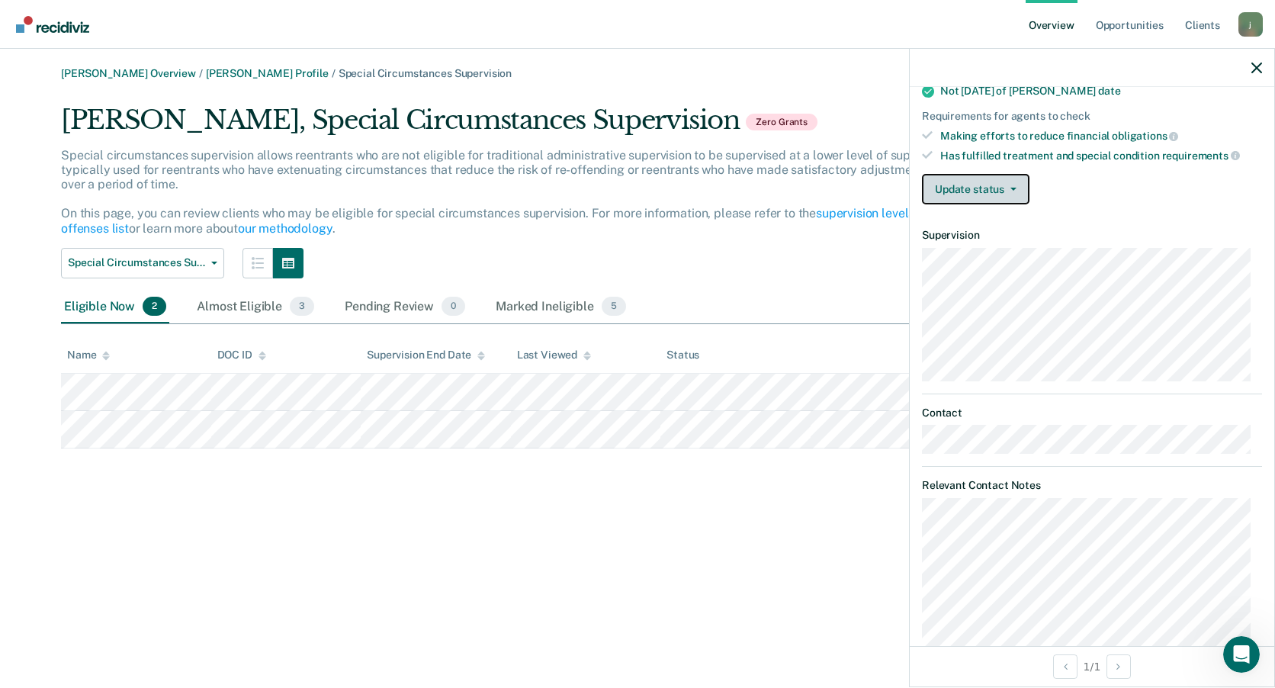
click at [988, 194] on button "Update status" at bounding box center [976, 189] width 108 height 31
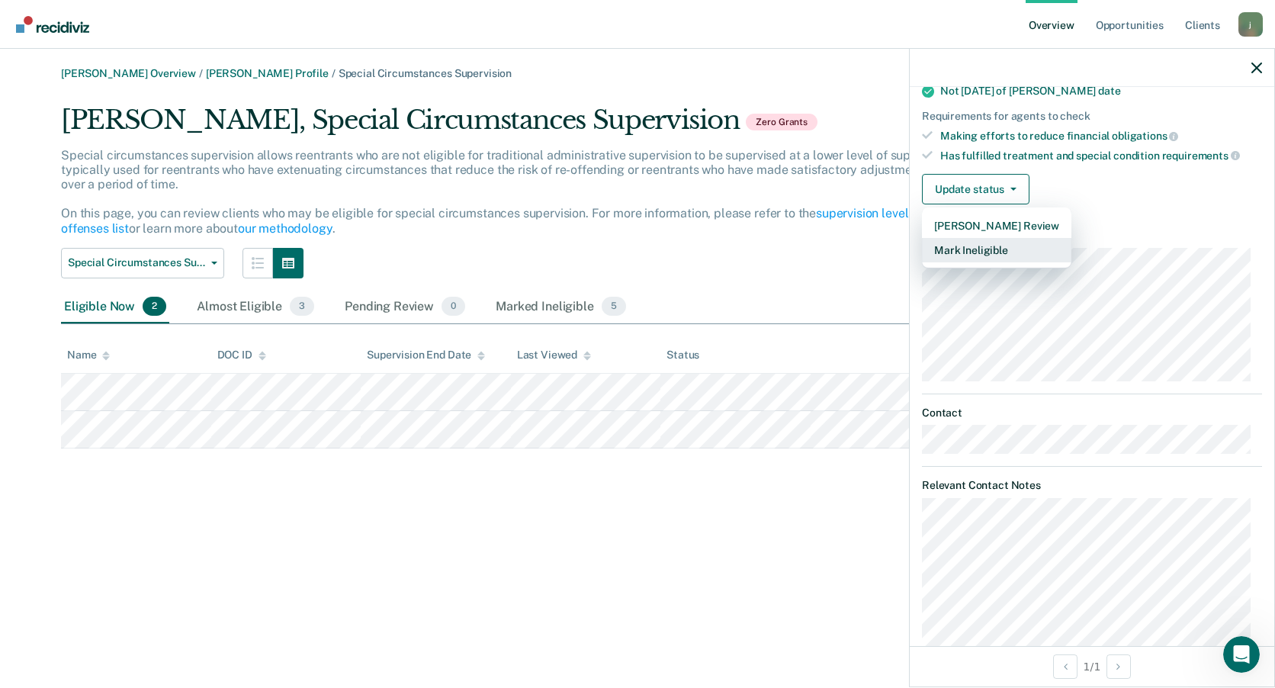
click at [981, 247] on button "Mark Ineligible" at bounding box center [996, 250] width 149 height 24
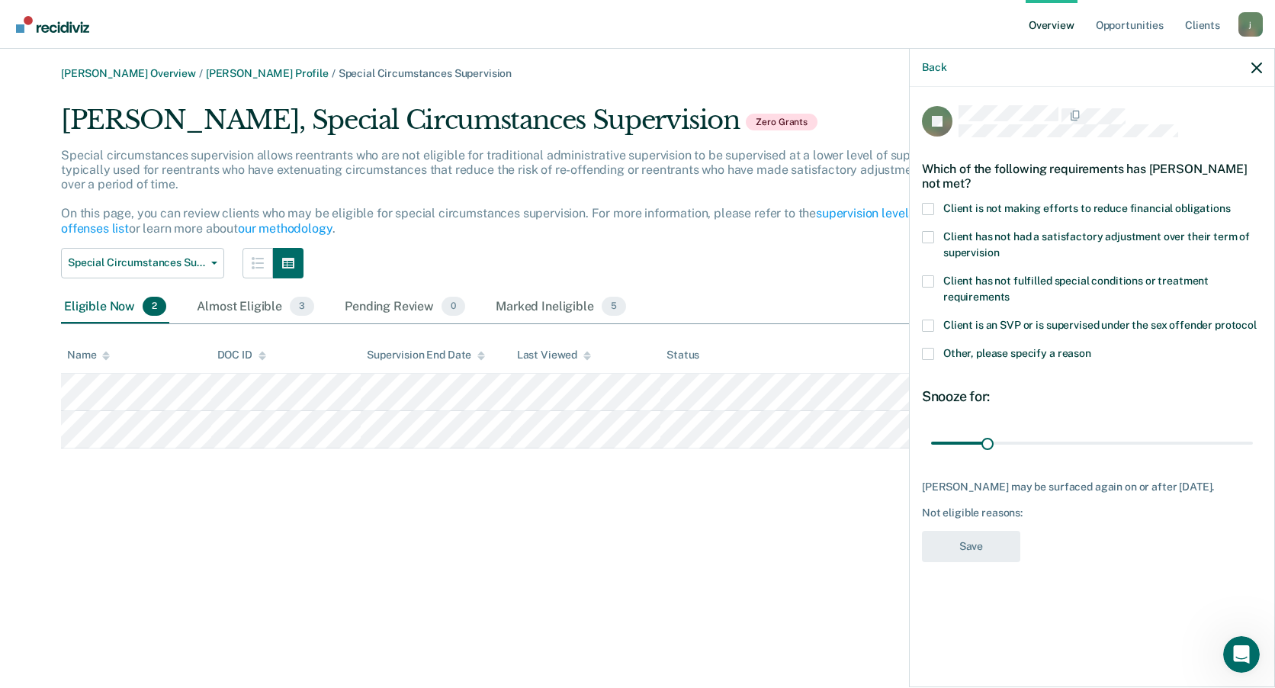
click at [939, 353] on label "Other, please specify a reason" at bounding box center [1092, 356] width 340 height 16
click at [1091, 348] on input "Other, please specify a reason" at bounding box center [1091, 348] width 0 height 0
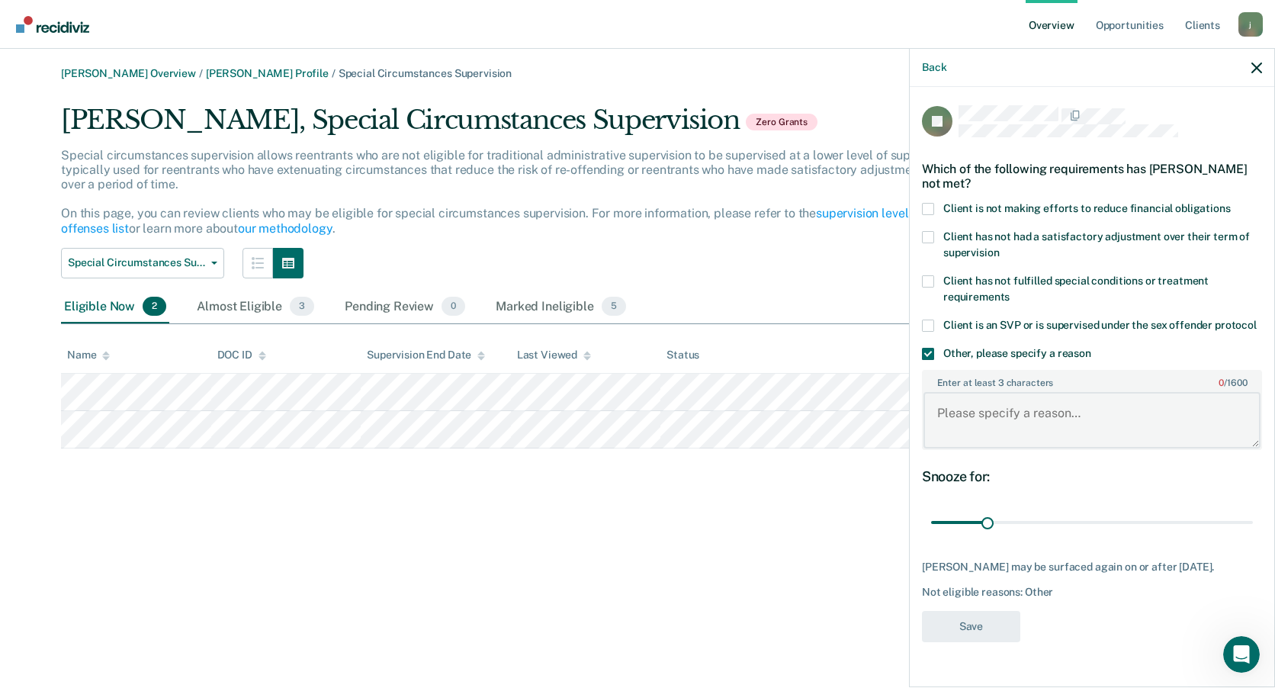
click at [968, 434] on textarea "Enter at least 3 characters 0 / 1600" at bounding box center [1091, 420] width 337 height 56
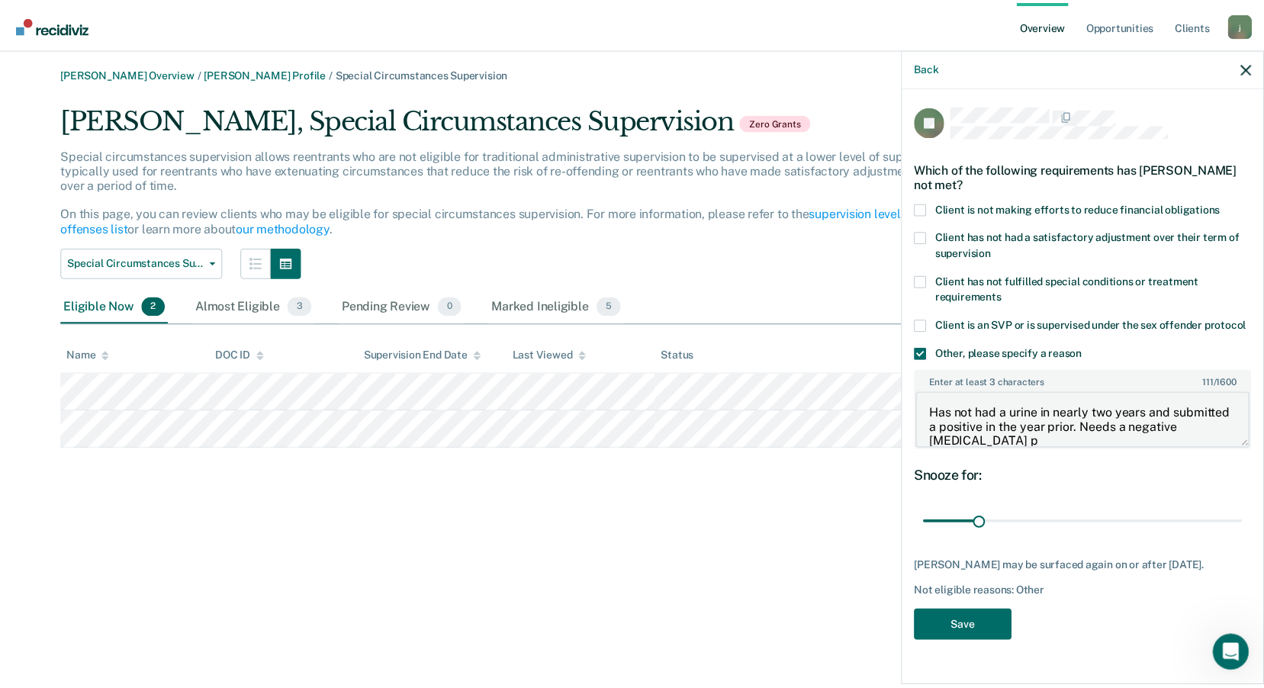
scroll to position [2, 0]
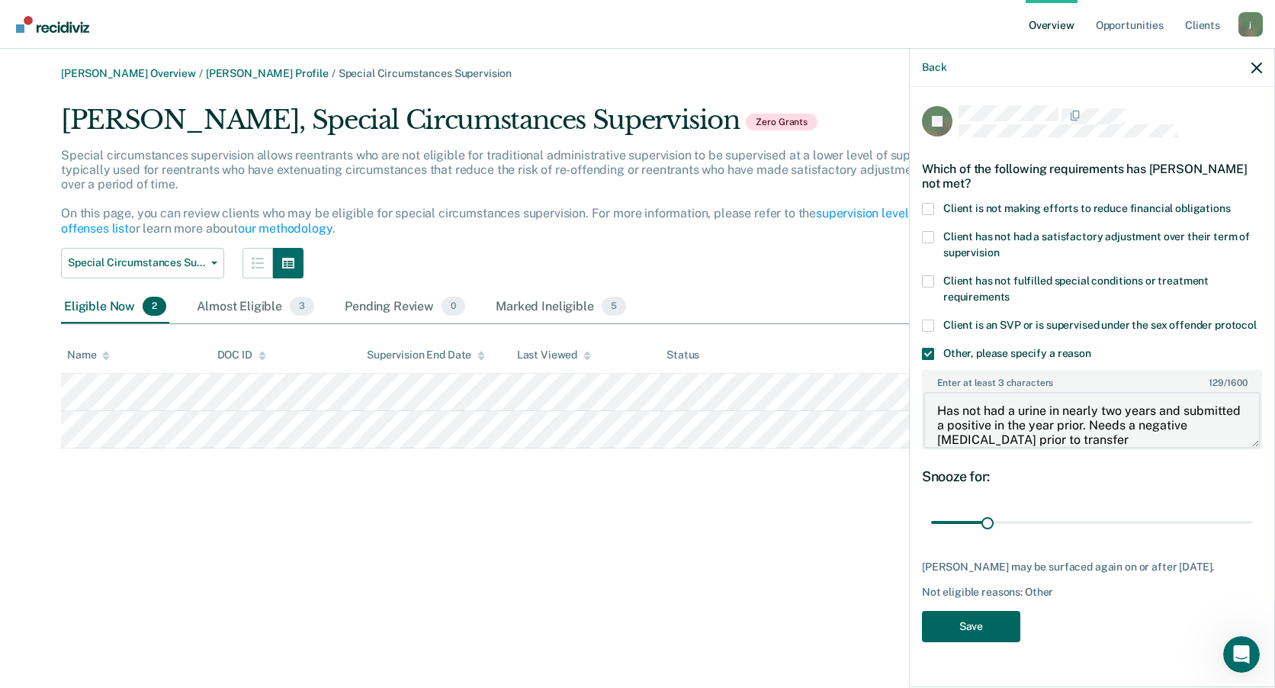
type textarea "Has not had a urine in nearly two years and submitted a positive in the year pr…"
click at [998, 642] on button "Save" at bounding box center [971, 626] width 98 height 31
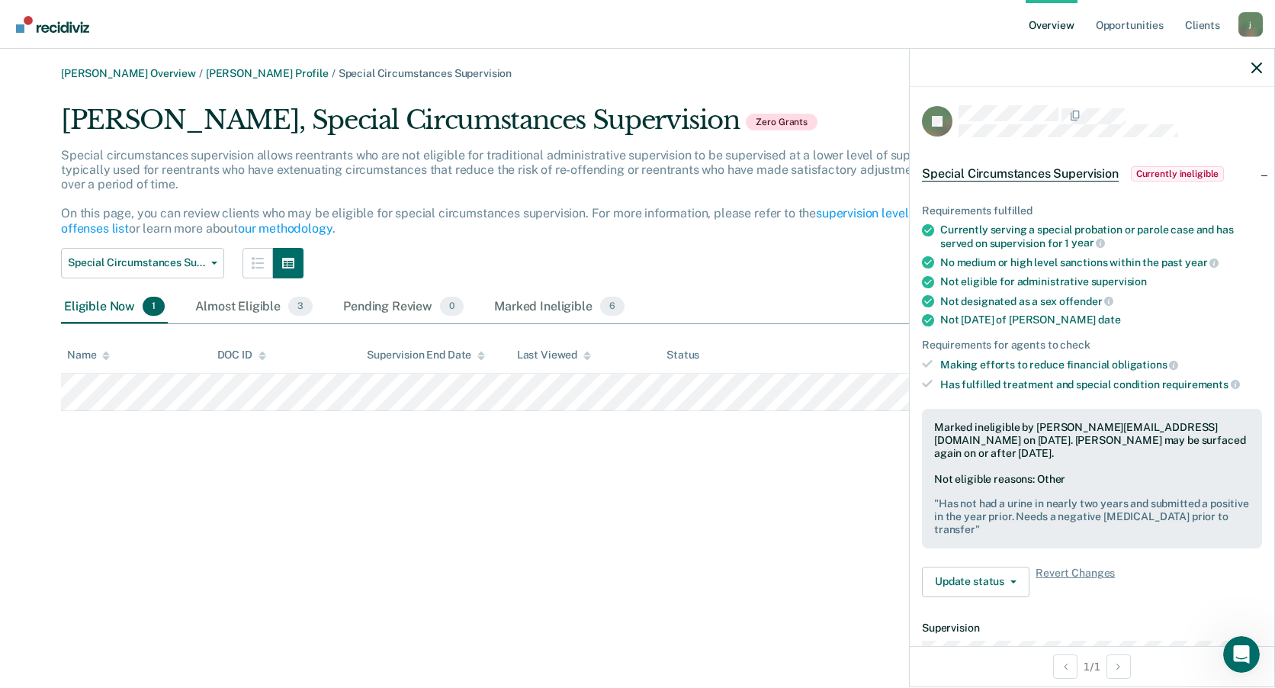
click at [127, 80] on div "[PERSON_NAME] Overview / [PERSON_NAME] Profile / Special Circumstances Supervis…" at bounding box center [637, 239] width 1238 height 344
click at [141, 75] on link "[PERSON_NAME] Overview" at bounding box center [128, 73] width 135 height 13
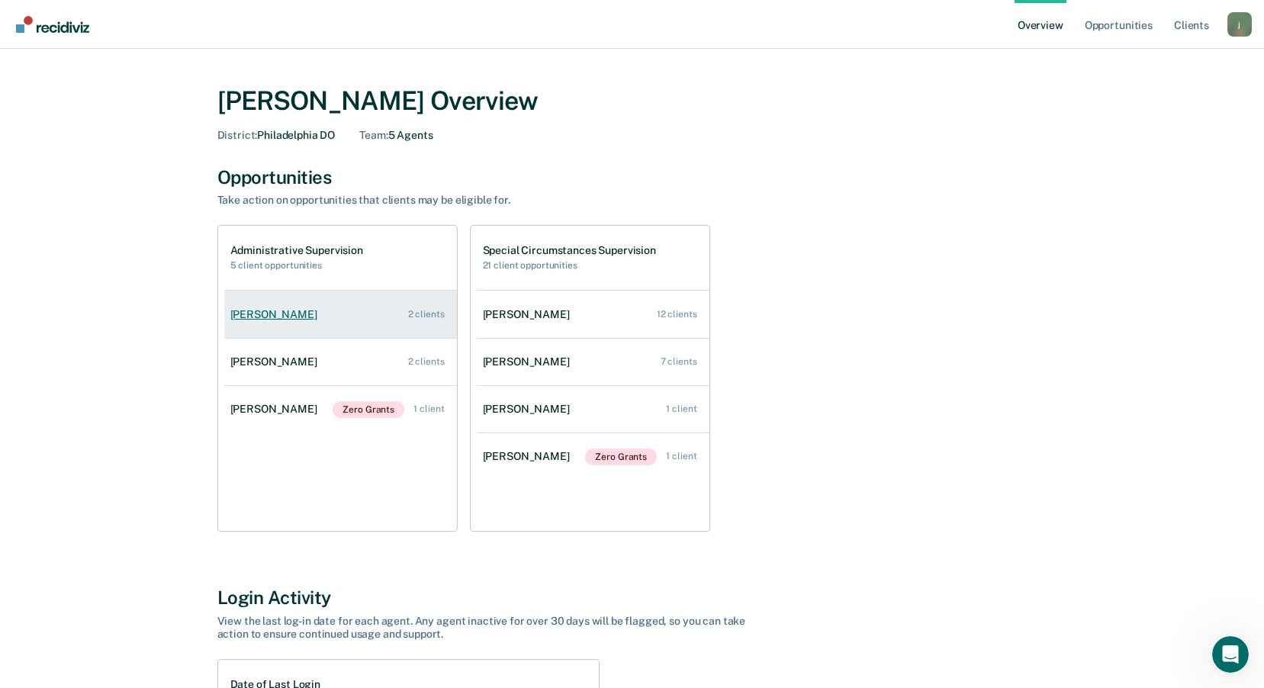
click at [291, 317] on div "[PERSON_NAME]" at bounding box center [276, 314] width 93 height 13
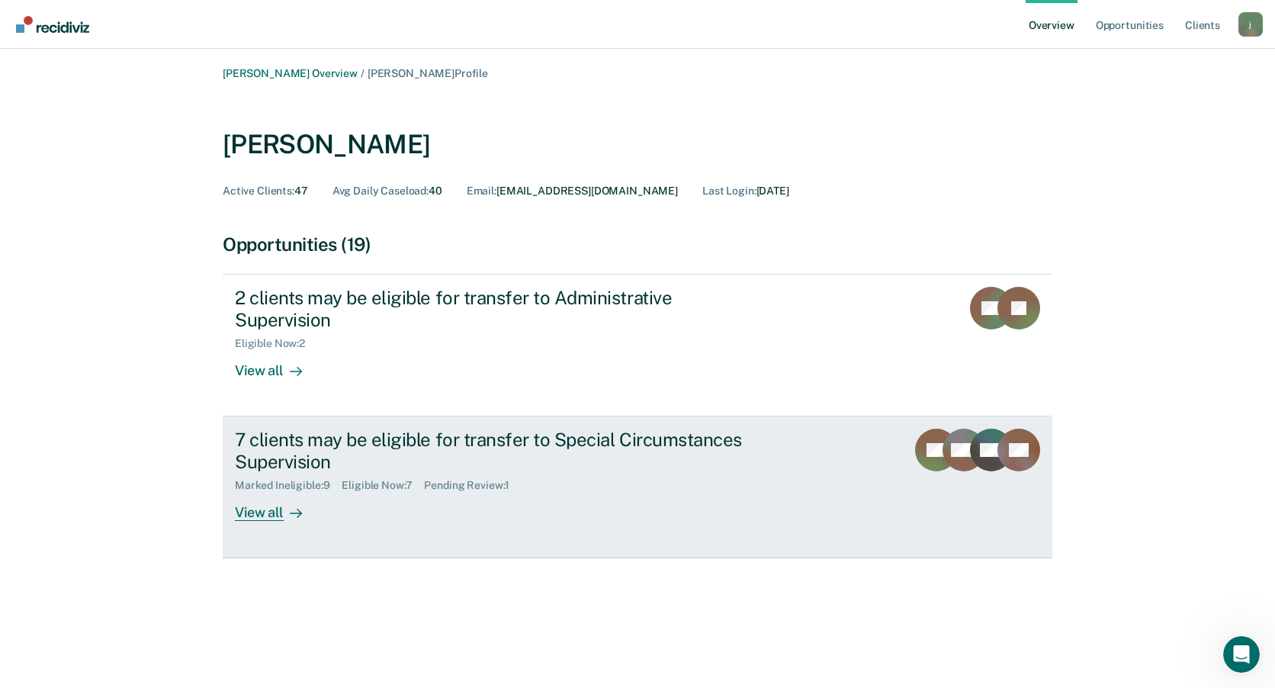
click at [454, 433] on div "7 clients may be eligible for transfer to Special Circumstances Supervision" at bounding box center [502, 451] width 535 height 44
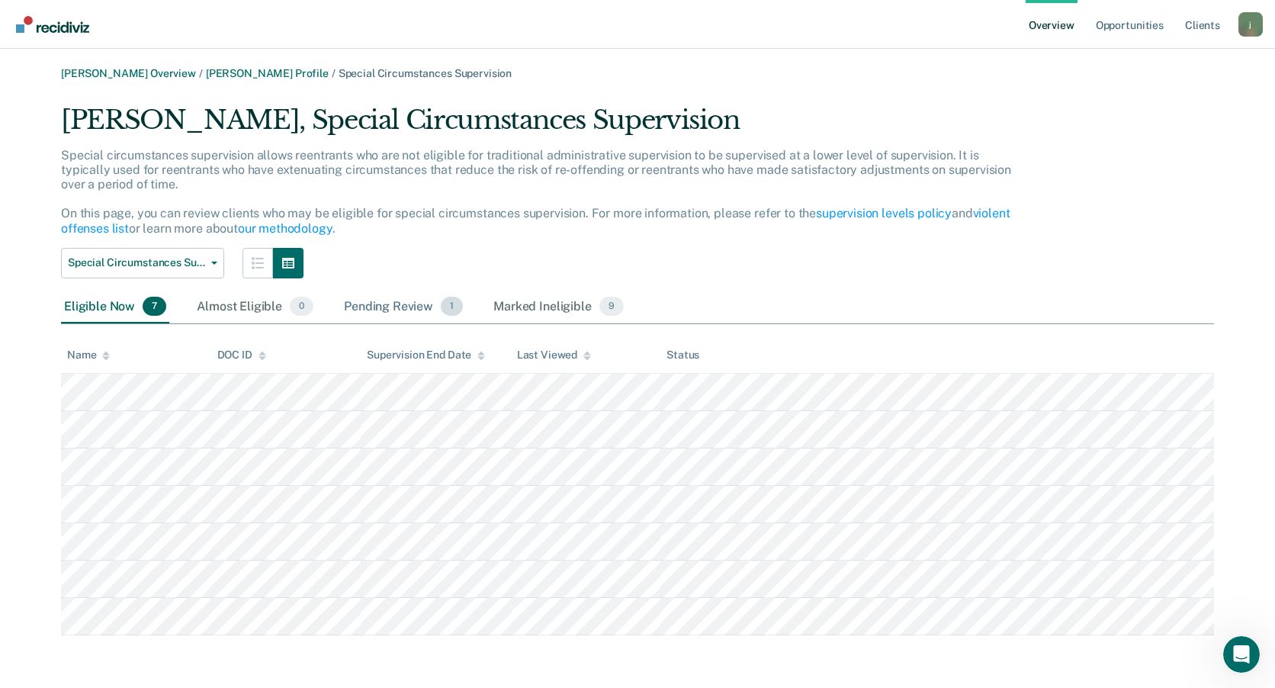
click at [428, 303] on div "Pending Review 1" at bounding box center [403, 308] width 125 height 34
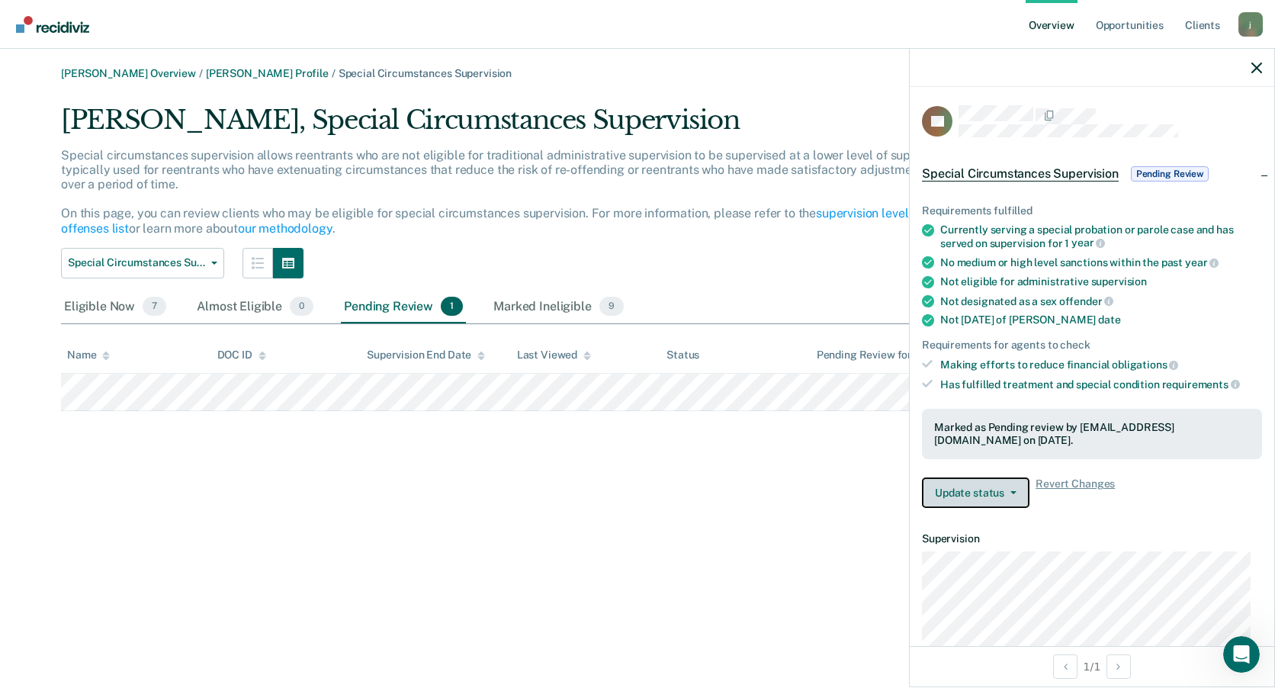
click at [994, 495] on button "Update status" at bounding box center [976, 492] width 108 height 31
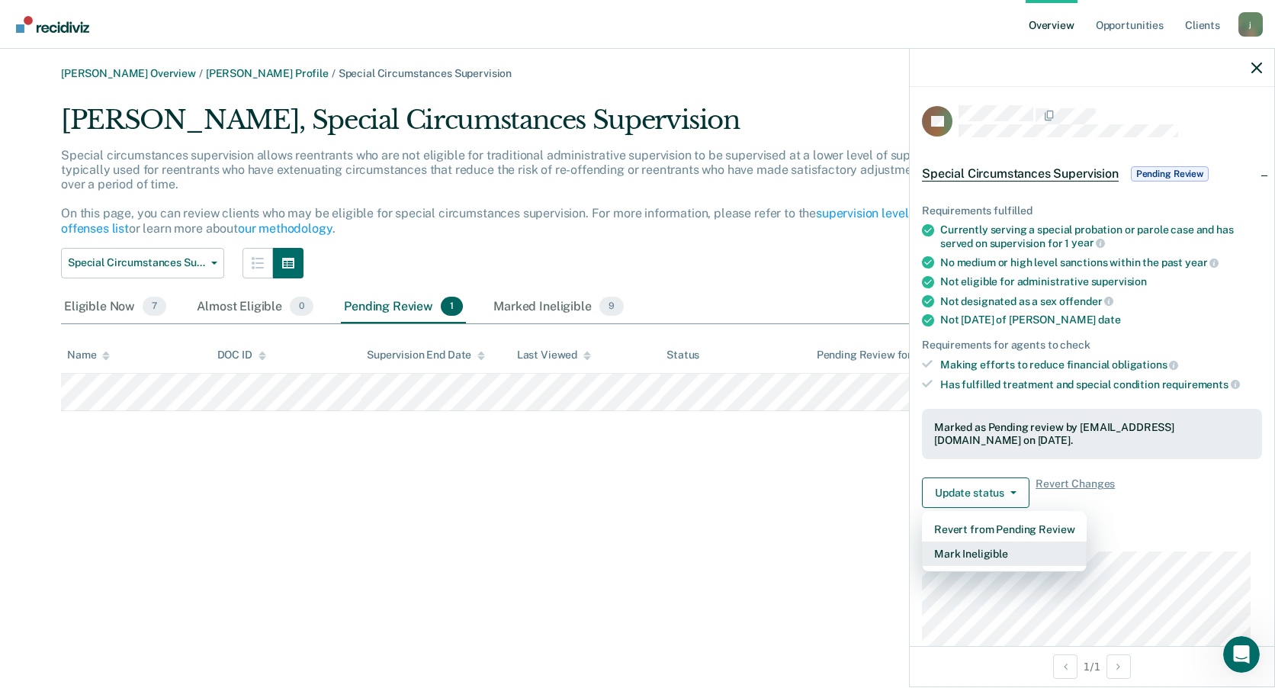
click at [991, 552] on button "Mark Ineligible" at bounding box center [1004, 553] width 165 height 24
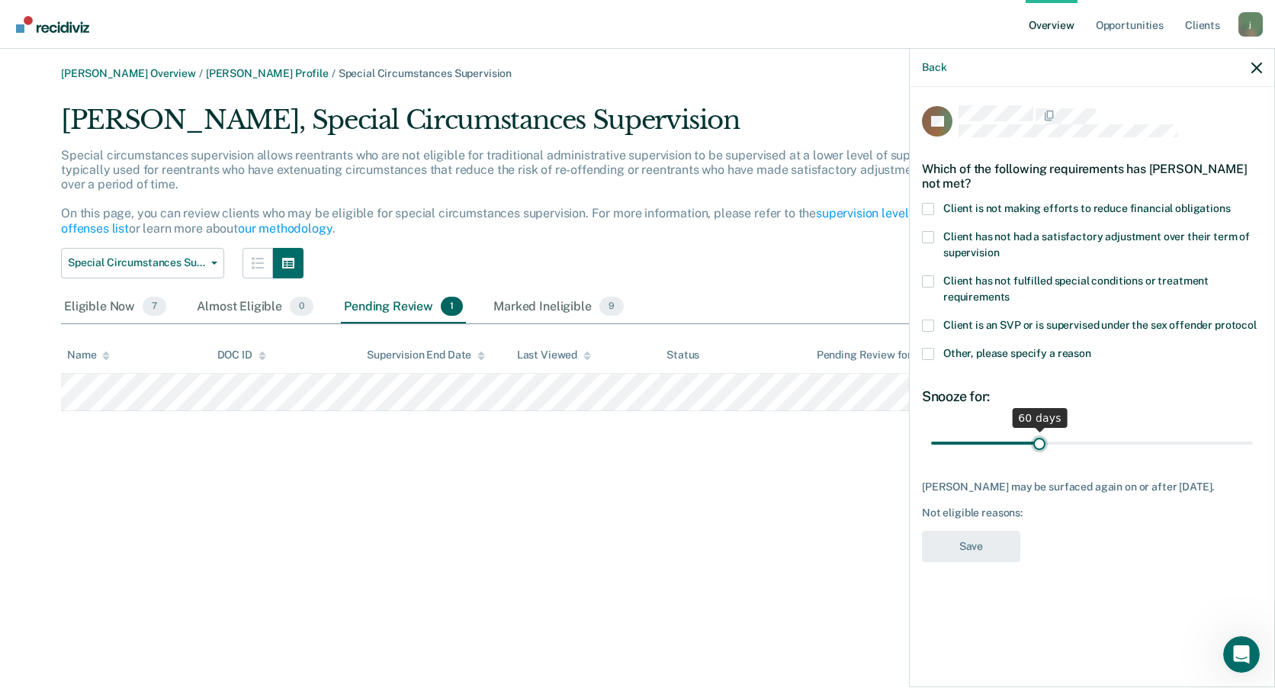
drag, startPoint x: 988, startPoint y: 442, endPoint x: 1039, endPoint y: 435, distance: 51.6
type input "60"
click at [1039, 435] on input "range" at bounding box center [1092, 442] width 322 height 27
click at [930, 413] on div "Snooze for: 60 days" at bounding box center [1092, 422] width 340 height 68
click at [934, 348] on label "Other, please specify a reason" at bounding box center [1092, 356] width 340 height 16
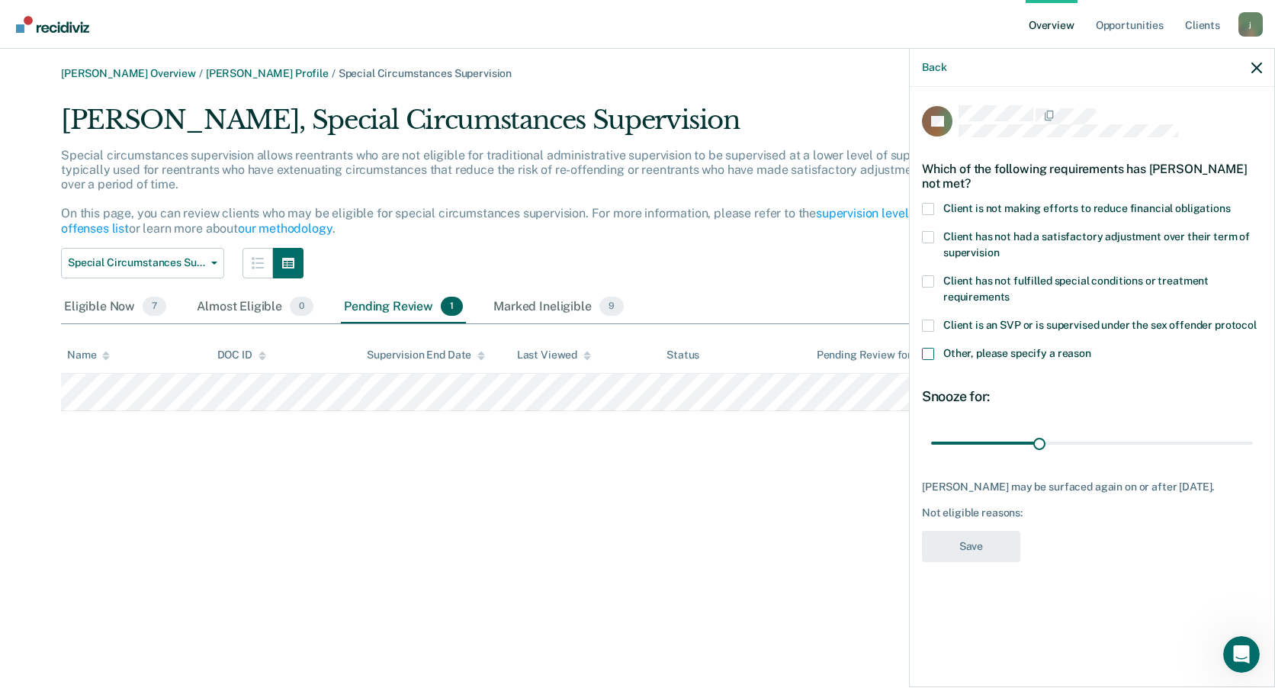
click at [1091, 348] on input "Other, please specify a reason" at bounding box center [1091, 348] width 0 height 0
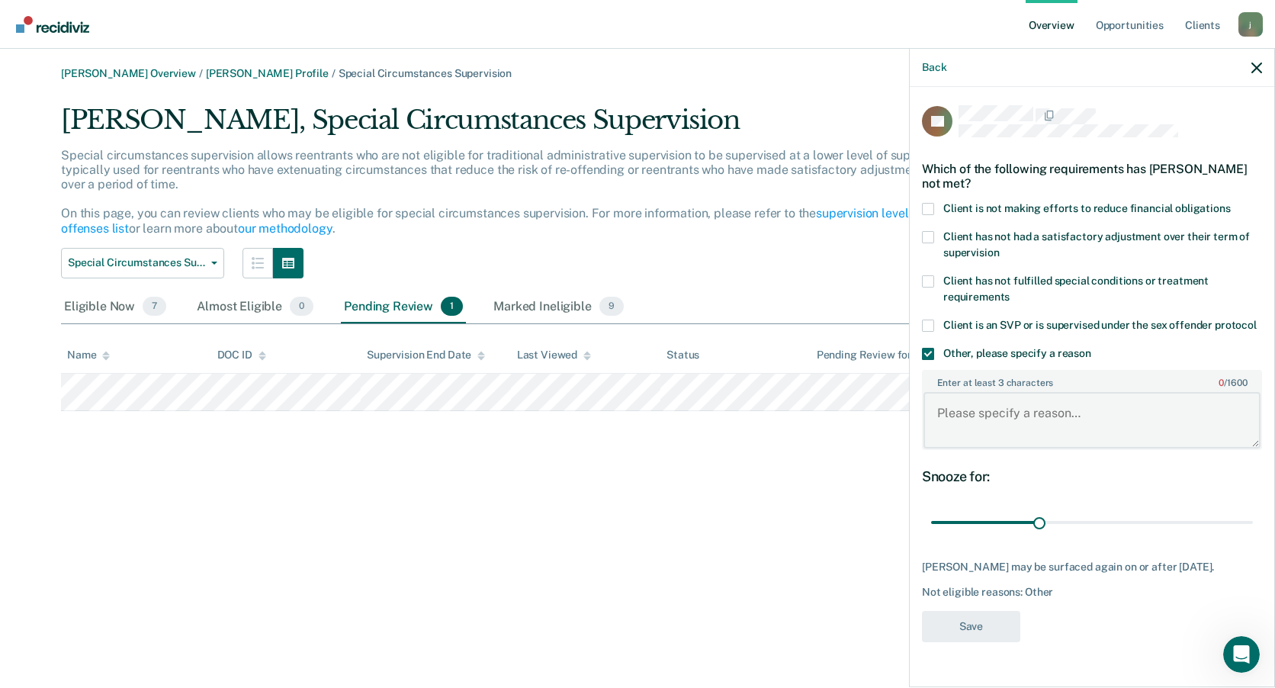
click at [952, 427] on textarea "Enter at least 3 characters 0 / 1600" at bounding box center [1091, 420] width 337 height 56
type textarea "Financial Obligations"
click at [1000, 630] on button "Save" at bounding box center [971, 626] width 98 height 31
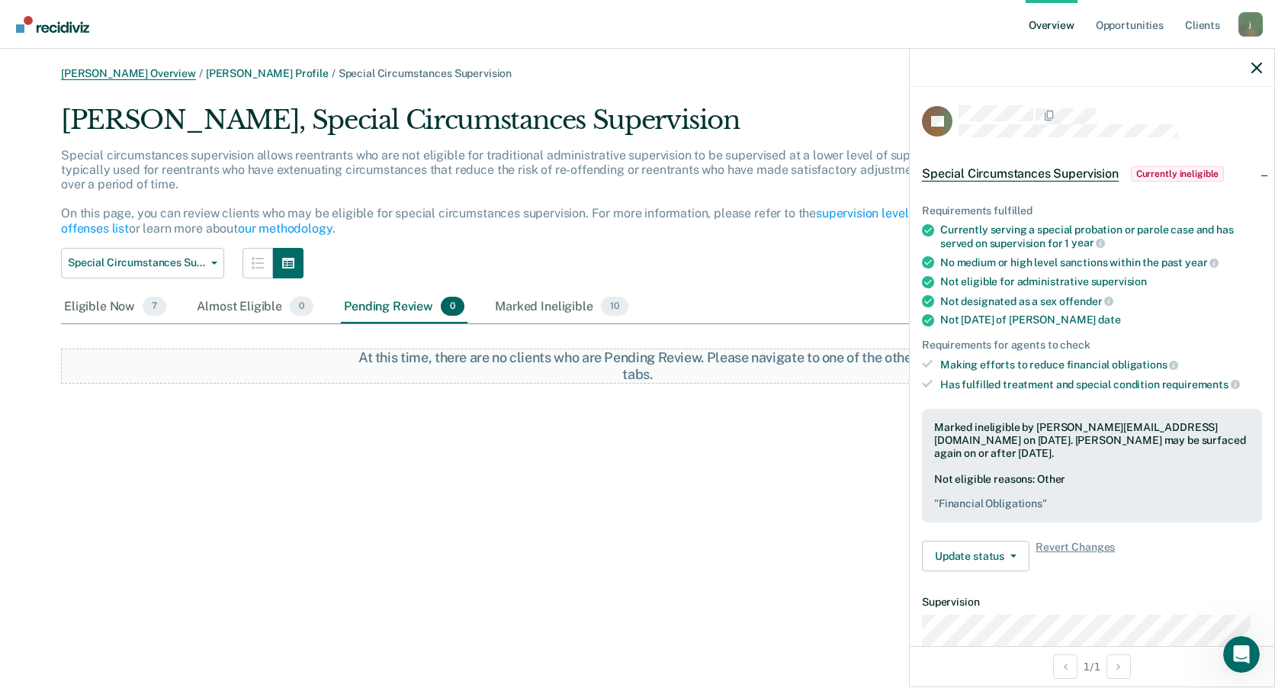
click at [136, 73] on link "[PERSON_NAME] Overview" at bounding box center [128, 73] width 135 height 13
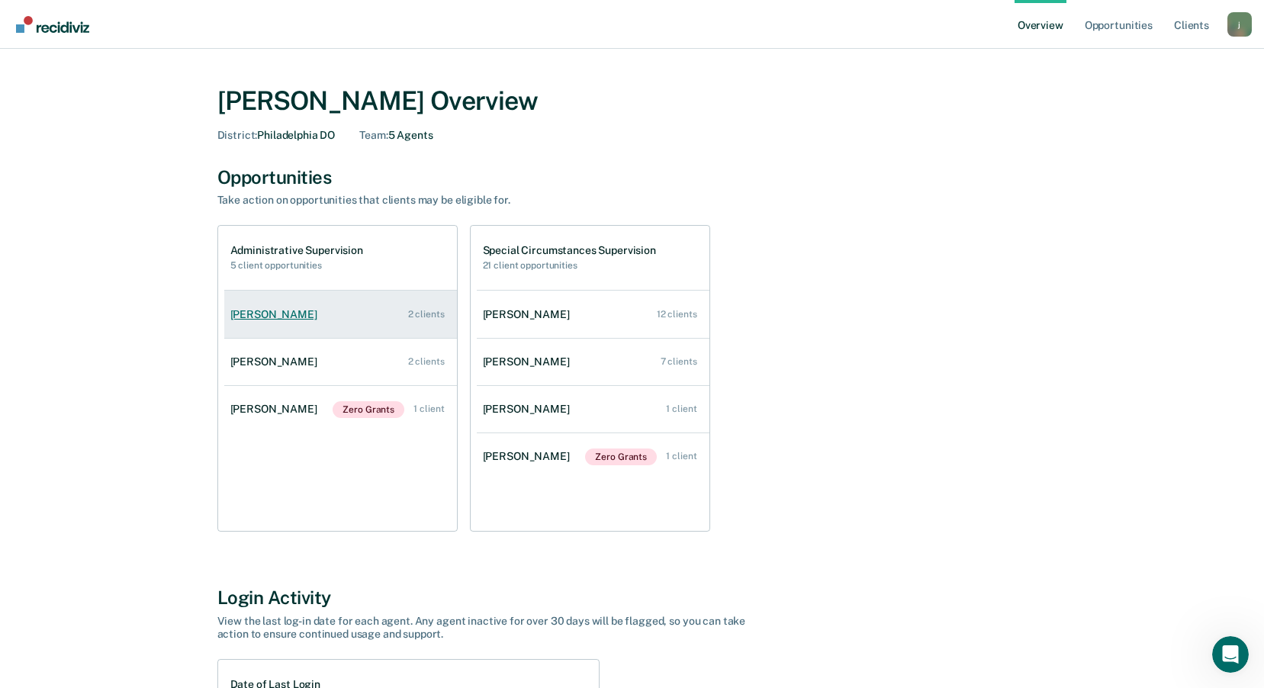
click at [339, 311] on link "[PERSON_NAME] 2 clients" at bounding box center [340, 314] width 233 height 43
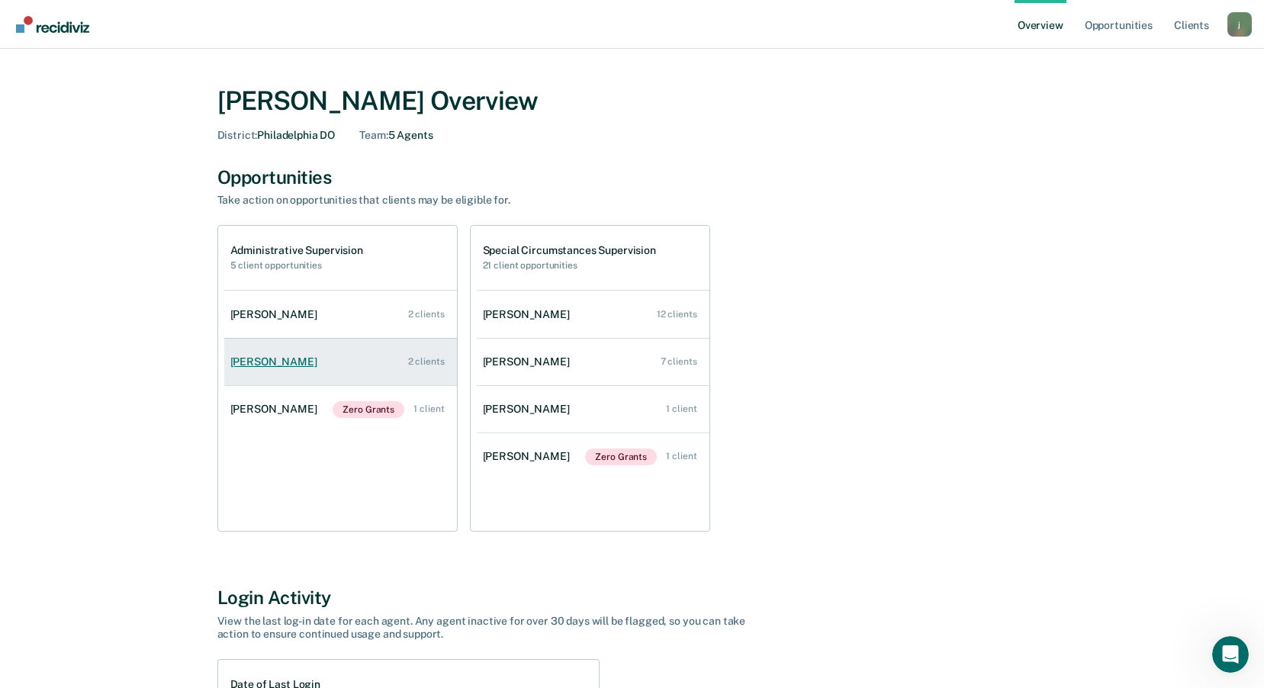
click at [310, 361] on link "[PERSON_NAME] 2 clients" at bounding box center [340, 361] width 233 height 43
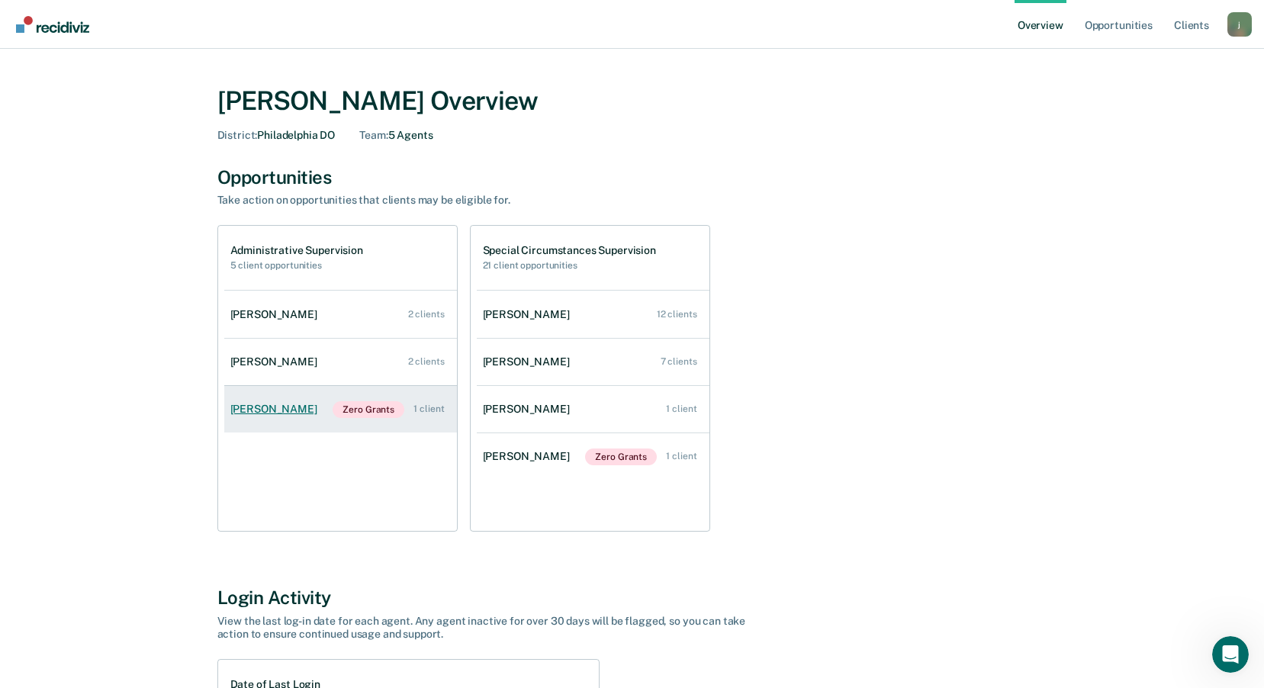
click at [262, 403] on div "[PERSON_NAME]" at bounding box center [276, 409] width 93 height 13
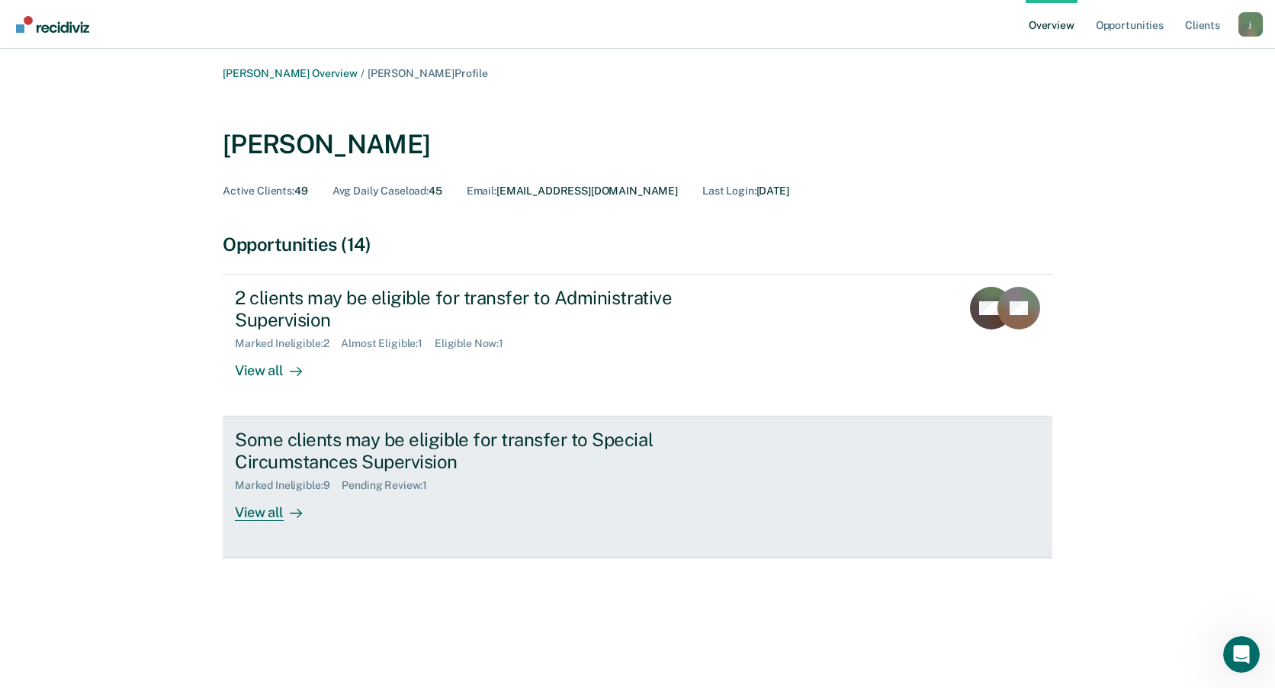
click at [348, 429] on div "Some clients may be eligible for transfer to Special Circumstances Supervision" at bounding box center [502, 451] width 535 height 44
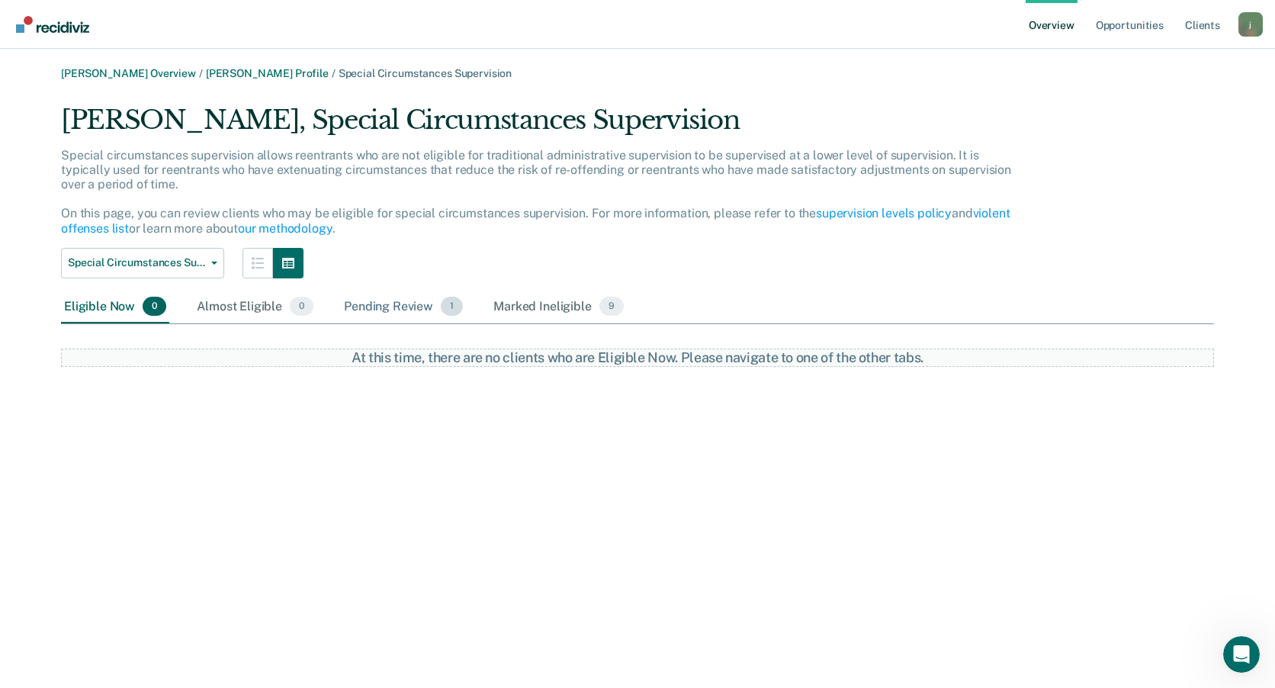
click at [373, 308] on div "Pending Review 1" at bounding box center [403, 308] width 125 height 34
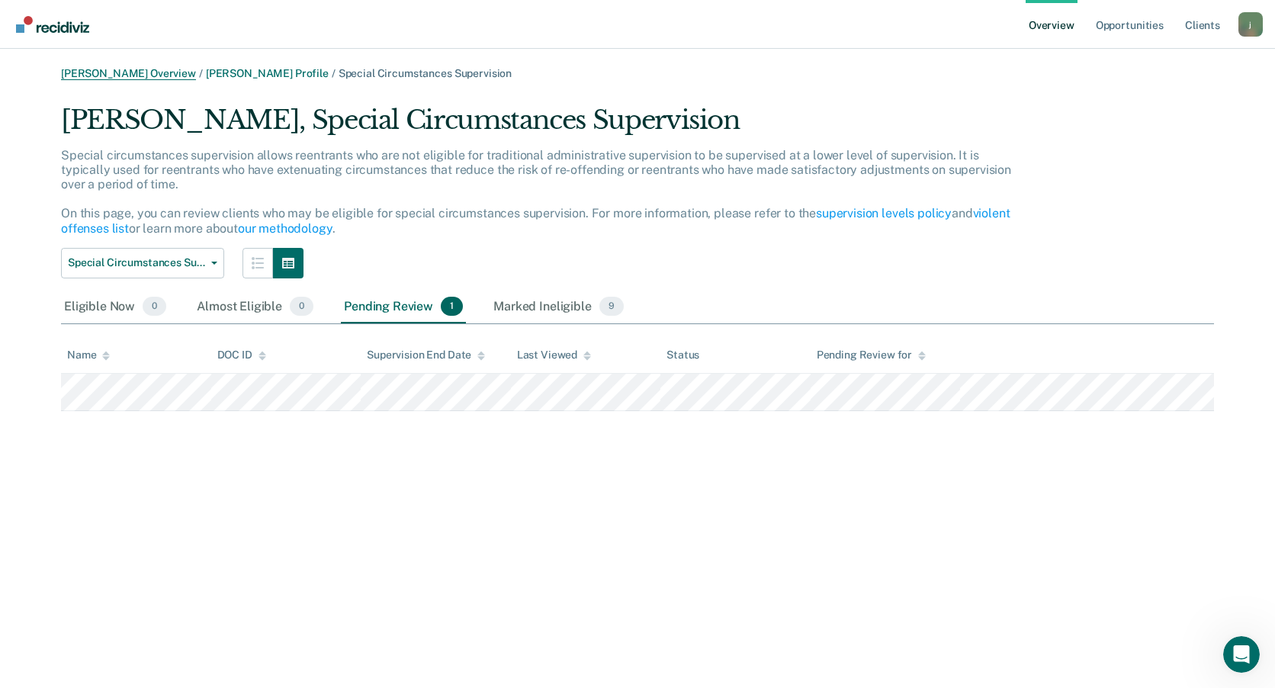
click at [130, 69] on link "[PERSON_NAME] Overview" at bounding box center [128, 73] width 135 height 13
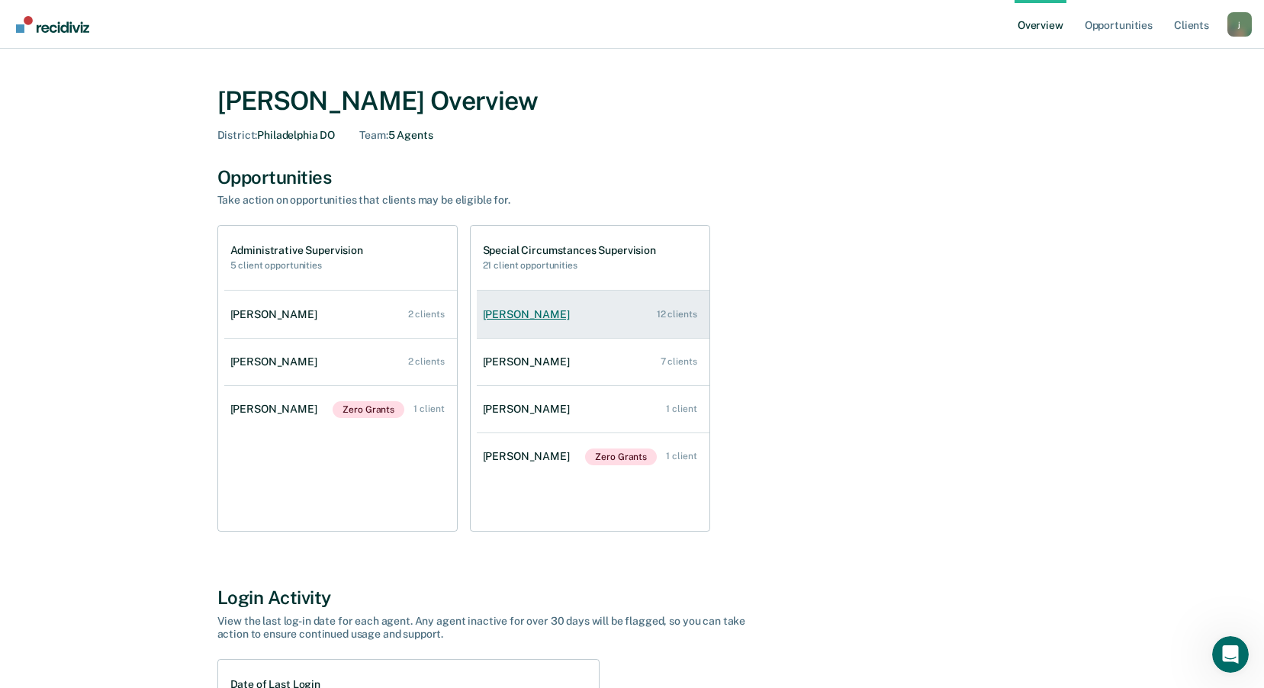
click at [550, 316] on link "[PERSON_NAME] 12 clients" at bounding box center [593, 314] width 233 height 43
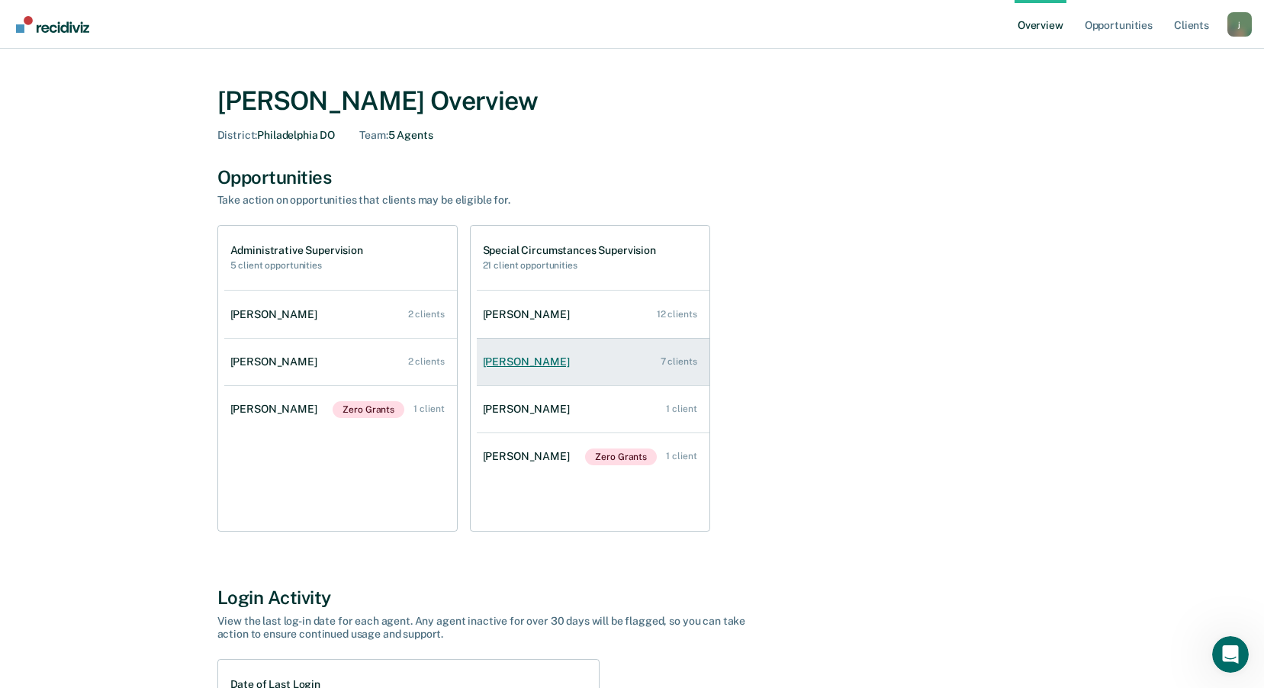
click at [525, 367] on div "[PERSON_NAME]" at bounding box center [529, 361] width 93 height 13
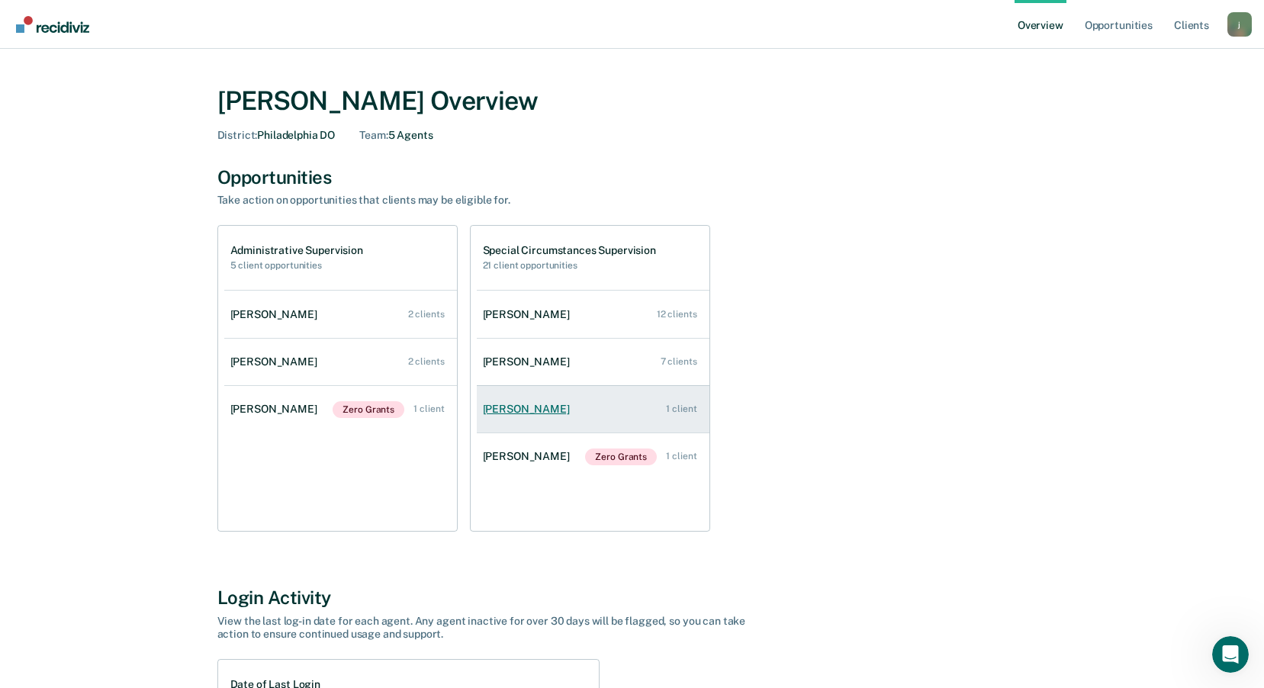
click at [533, 411] on div "[PERSON_NAME]" at bounding box center [529, 409] width 93 height 13
